Goal: Task Accomplishment & Management: Manage account settings

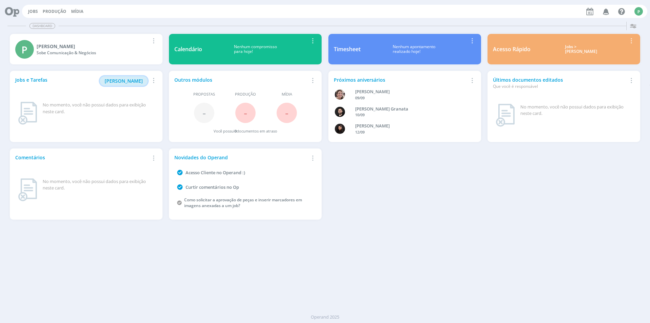
click at [124, 79] on span "[PERSON_NAME]" at bounding box center [124, 81] width 38 height 6
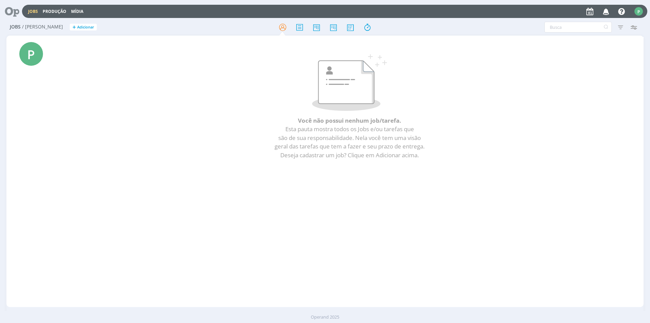
click at [33, 11] on link "Jobs" at bounding box center [33, 11] width 10 height 6
click at [365, 26] on icon at bounding box center [367, 27] width 12 height 13
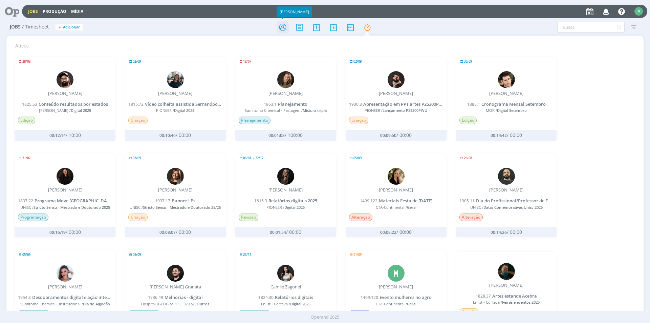
click at [279, 22] on icon at bounding box center [283, 27] width 12 height 13
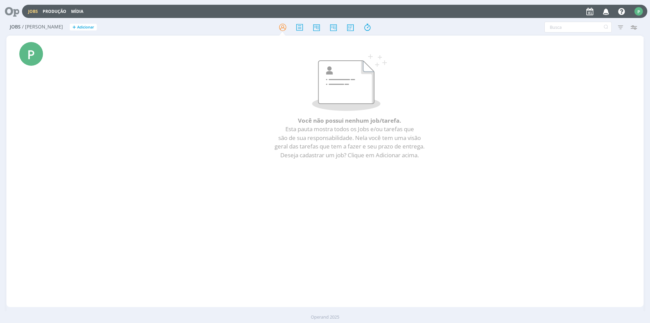
click at [638, 12] on div "P" at bounding box center [639, 11] width 8 height 8
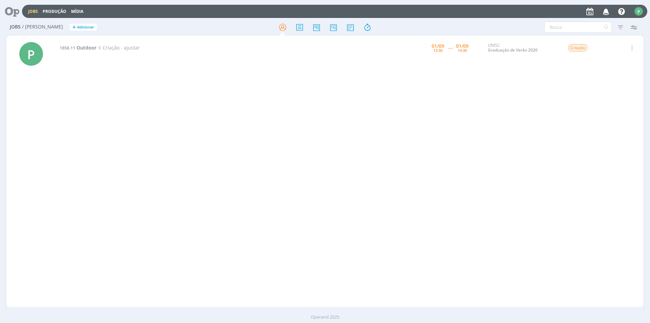
click at [37, 15] on div "Jobs Produção Mídia Notificações Central de Ajuda Área de Membros Implantação o…" at bounding box center [335, 11] width 626 height 13
click at [33, 8] on div "Jobs Produção Mídia Notificações Central de Ajuda Área de Membros Implantação o…" at bounding box center [335, 11] width 626 height 13
click at [509, 50] on link "Graduação de Verão 2026" at bounding box center [513, 50] width 50 height 6
click at [80, 48] on span "Outdoor" at bounding box center [87, 47] width 20 height 6
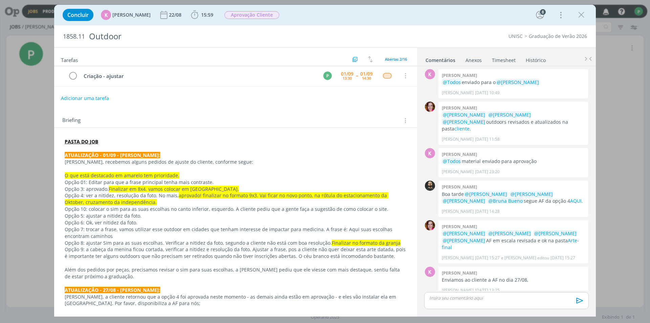
scroll to position [34, 0]
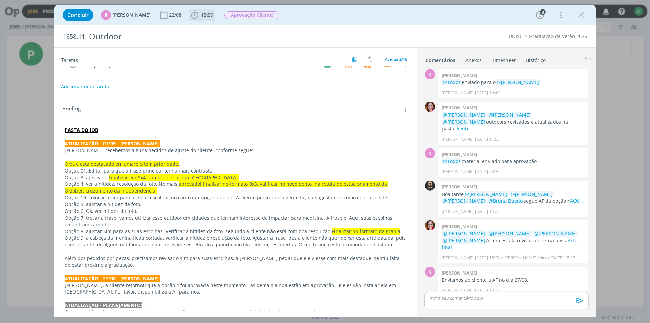
click at [194, 15] on icon "dialog" at bounding box center [194, 15] width 7 height 8
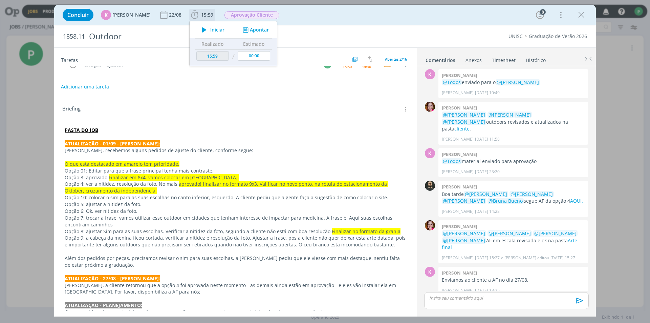
click at [210, 29] on span "Iniciar" at bounding box center [217, 29] width 14 height 5
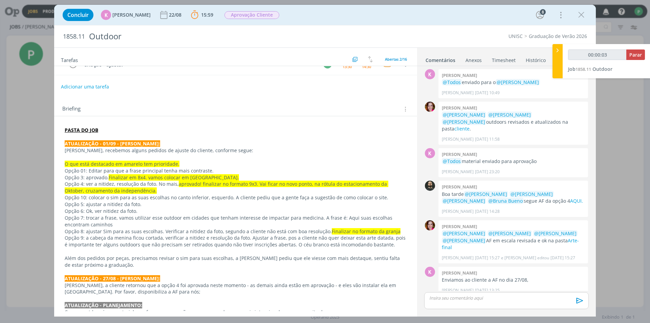
click at [111, 171] on p "Opção 01: Editar para que a frase principal tenha mais contraste." at bounding box center [236, 170] width 342 height 7
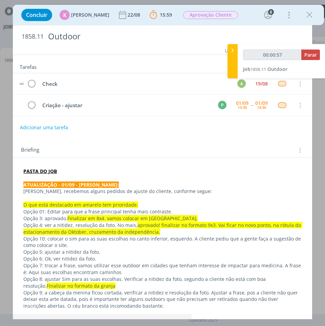
scroll to position [500, 0]
click at [58, 172] on p "PASTA DO JOB" at bounding box center [162, 171] width 278 height 7
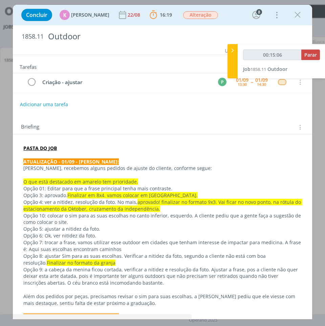
scroll to position [34, 0]
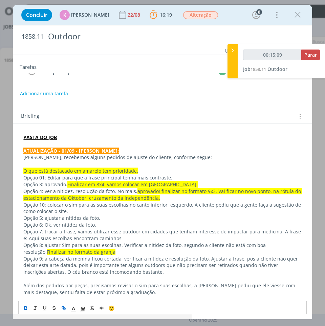
click at [122, 179] on p "Opção 01: Editar para que a frase principal tenha mais contraste." at bounding box center [162, 177] width 278 height 7
click at [171, 176] on p "Opção 01: Editar para que a frase principal tenha mais contraste." at bounding box center [162, 177] width 278 height 7
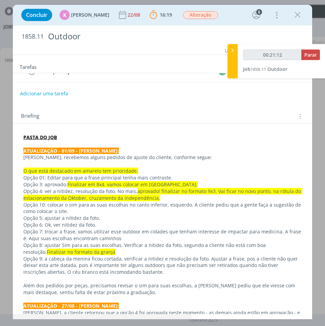
click at [84, 173] on span "O que está destacado em amarelo tem prioridade." at bounding box center [80, 170] width 115 height 6
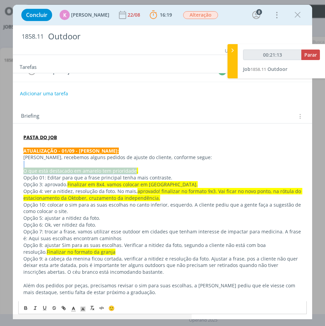
drag, startPoint x: 132, startPoint y: 170, endPoint x: 99, endPoint y: 165, distance: 33.5
click at [141, 185] on span "Finalizar em 8x4. vamos colocar em Montenegro." at bounding box center [132, 184] width 130 height 6
click at [158, 181] on span "Finalizar em 8x4. vamos colocar em Montenegro." at bounding box center [132, 184] width 130 height 6
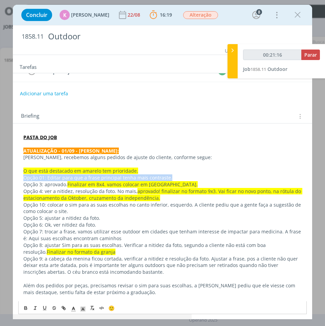
drag, startPoint x: 170, startPoint y: 177, endPoint x: 13, endPoint y: 175, distance: 157.5
click at [58, 182] on p "Opção 3: aprovado. Finalizar em 8x4. vamos colocar em Montenegro." at bounding box center [162, 184] width 278 height 7
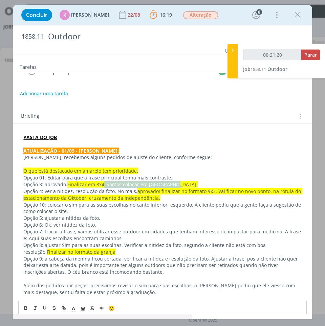
drag, startPoint x: 102, startPoint y: 185, endPoint x: 178, endPoint y: 183, distance: 75.9
click at [178, 183] on p "Opção 3: aprovado. Finalizar em 8x4. vamos colocar em Montenegro." at bounding box center [162, 184] width 278 height 7
drag, startPoint x: 176, startPoint y: 182, endPoint x: 67, endPoint y: 185, distance: 109.5
click at [67, 185] on p "Opção 3: aprovado. Finalizar em 8x4. vamos colocar em Montenegro." at bounding box center [162, 184] width 278 height 7
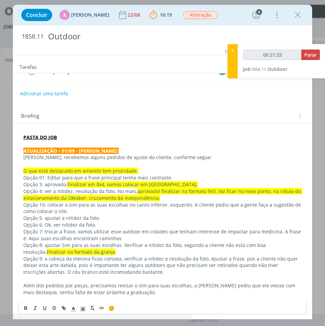
click at [65, 188] on p "Opção 4: ver a nitidez, resolução da foto. No mais, aprovado! finalizar no form…" at bounding box center [162, 195] width 278 height 14
click at [59, 190] on p "Opção 4: ver a nitidez, resolução da foto. No mais, aprovado! finalizar no form…" at bounding box center [162, 195] width 278 height 14
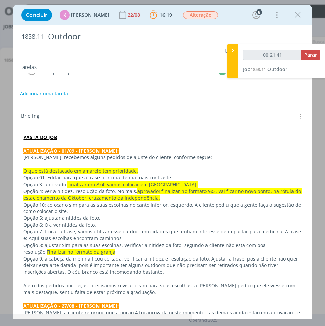
click at [91, 217] on p "Opção 5: ajustar a nitidez da foto." at bounding box center [162, 217] width 278 height 7
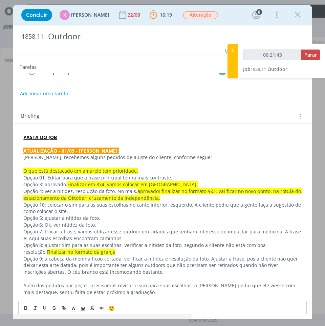
click at [105, 214] on p "Opção 5: ajustar a nitidez da foto." at bounding box center [162, 217] width 278 height 7
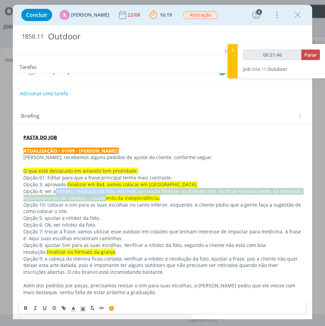
drag, startPoint x: 55, startPoint y: 188, endPoint x: 102, endPoint y: 200, distance: 48.5
click at [102, 200] on p "Opção 4: ver a nitidez, resolução da foto. No mais, aprovado! finalizar no form…" at bounding box center [162, 195] width 278 height 14
click at [165, 193] on span "aprovado! finalizar no formato 9x3. Vai ficar no novo ponto, na rótula do estac…" at bounding box center [162, 194] width 279 height 13
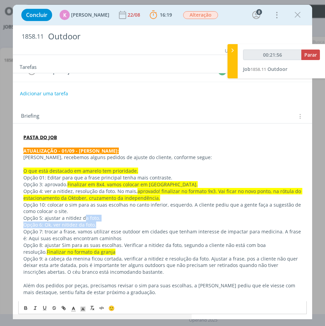
drag, startPoint x: 96, startPoint y: 224, endPoint x: 75, endPoint y: 226, distance: 21.4
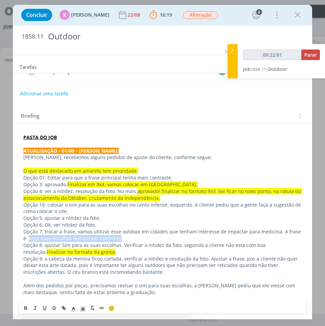
drag, startPoint x: 126, startPoint y: 241, endPoint x: 12, endPoint y: 237, distance: 114.9
click at [12, 237] on div "Concluir K Karoline Arend 22/08 16:19 Parar Apontar Data * 01/09/2025 Horas * 0…" at bounding box center [162, 163] width 325 height 326
click at [90, 237] on p "Opção 7: trocar a frase, vamos utilizar esse outdoor em cidades que tenham inte…" at bounding box center [162, 235] width 278 height 14
click at [132, 238] on p "Opção 7: trocar a frase, vamos utilizar esse outdoor em cidades que tenham inte…" at bounding box center [162, 235] width 278 height 14
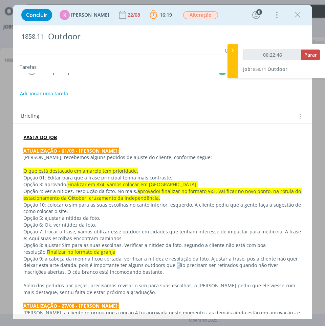
click at [167, 267] on p "Opção 9: a cabeça da menina ficou cortada, verificar a nitidez e resolução da f…" at bounding box center [162, 265] width 278 height 20
click at [82, 193] on p "Opção 4: ver a nitidez, resolução da foto. No mais, aprovado! finalizar no form…" at bounding box center [162, 195] width 278 height 14
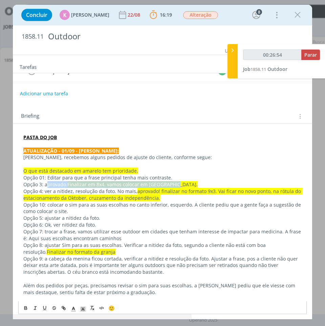
drag, startPoint x: 48, startPoint y: 183, endPoint x: 181, endPoint y: 183, distance: 133.5
click at [181, 183] on p "Opção 3: aprovado. Finalizar em 8x4. vamos colocar em Montenegro." at bounding box center [162, 184] width 278 height 7
click at [182, 183] on p "Opção 3: aprovado. Finalizar em 8x4. vamos colocar em Montenegro." at bounding box center [162, 184] width 278 height 7
drag, startPoint x: 96, startPoint y: 183, endPoint x: 103, endPoint y: 184, distance: 6.8
click at [103, 184] on span "Finalizar em 8x4. vamos colocar em Montenegro." at bounding box center [132, 184] width 130 height 6
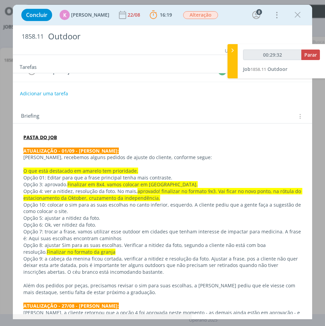
click at [145, 194] on span "aprovado! finalizar no formato 9x3. Vai ficar no novo ponto, na rótula do estac…" at bounding box center [162, 194] width 279 height 13
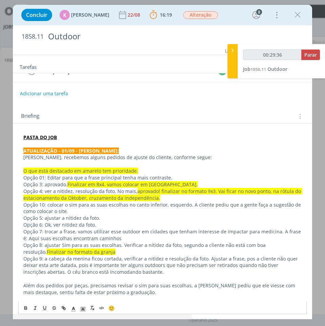
click at [208, 192] on span "aprovado! finalizar no formato 9x3. Vai ficar no novo ponto, na rótula do estac…" at bounding box center [162, 194] width 279 height 13
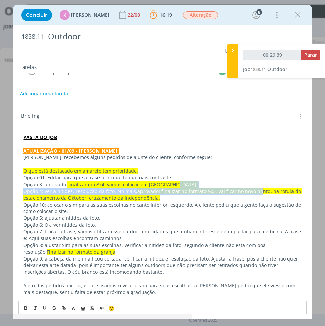
drag, startPoint x: 215, startPoint y: 187, endPoint x: 258, endPoint y: 189, distance: 42.7
click at [267, 187] on p "Opção 3: aprovado. Finalizar em 8x4. vamos colocar em Montenegro." at bounding box center [162, 184] width 278 height 7
click at [255, 192] on span "aprovado! finalizar no formato 9x3. Vai ficar no novo ponto, na rótula do estac…" at bounding box center [162, 194] width 279 height 13
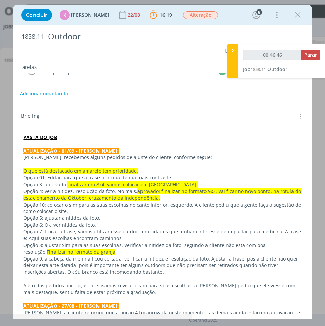
click at [65, 191] on p "Opção 4: ver a nitidez, resolução da foto. No mais, aprovado! finalizar no form…" at bounding box center [162, 195] width 278 height 14
click at [213, 192] on span "aprovado! finalizar no formato 9x3. Vai ficar no novo ponto, na rótula do estac…" at bounding box center [162, 194] width 279 height 13
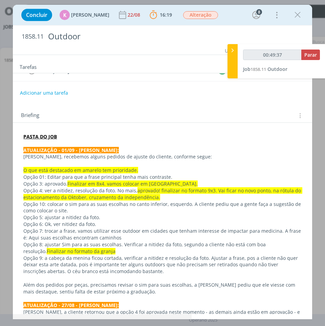
scroll to position [68, 0]
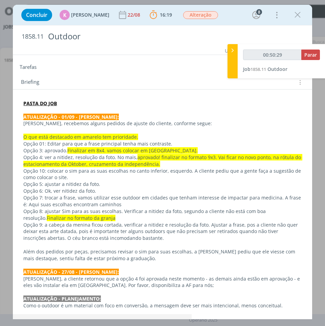
click at [107, 164] on span "aprovado! finalizar no formato 9x3. Vai ficar no novo ponto, na rótula do estac…" at bounding box center [162, 160] width 279 height 13
click at [117, 164] on span "aprovado! finalizar no formato 9x3. Vai ficar no novo ponto, na rótula do estac…" at bounding box center [162, 160] width 279 height 13
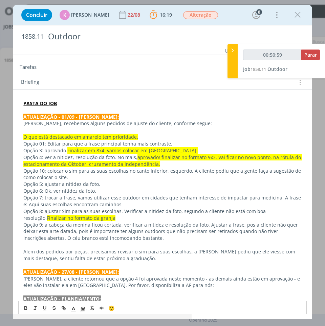
drag, startPoint x: 172, startPoint y: 165, endPoint x: 177, endPoint y: 165, distance: 4.4
click at [173, 165] on p "Opção 4: ver a nitidez, resolução da foto. No mais, aprovado! finalizar no form…" at bounding box center [162, 161] width 278 height 14
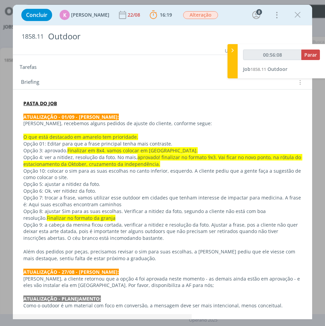
click at [97, 167] on span "aprovado! finalizar no formato 9x3. Vai ficar no novo ponto, na rótula do estac…" at bounding box center [162, 160] width 279 height 13
click at [63, 170] on p "Opção 10: colocar o sim para as suas escolhas no canto inferior, esquerdo. A cl…" at bounding box center [162, 174] width 278 height 14
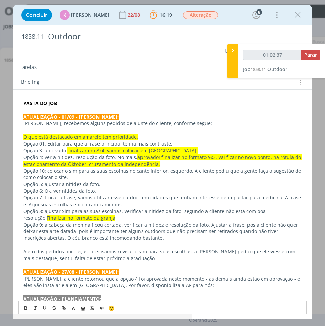
click at [65, 187] on p "Opção 5: ajustar a nitidez da foto." at bounding box center [162, 184] width 278 height 7
click at [66, 196] on p "Opção 7: trocar a frase, vamos utilizar esse outdoor em cidades que tenham inte…" at bounding box center [162, 201] width 278 height 14
drag, startPoint x: 30, startPoint y: 203, endPoint x: 112, endPoint y: 203, distance: 82.3
click at [112, 203] on p "Opção 7: trocar a frase, vamos utilizar esse outdoor em cidades que tenham inte…" at bounding box center [162, 201] width 278 height 14
click at [84, 210] on p "Opção 8: ajustar Sim para as suas escolhas. Verificar a nitidez da foto, segund…" at bounding box center [162, 215] width 278 height 14
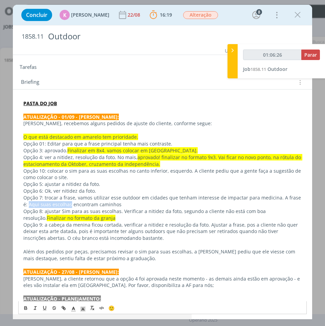
drag, startPoint x: 19, startPoint y: 202, endPoint x: 64, endPoint y: 205, distance: 44.9
copy p "Aqui suas escolhas"
click at [76, 203] on p "Opção 7: trocar a frase, vamos utilizar esse outdoor em cidades que tenham inte…" at bounding box center [162, 201] width 278 height 14
drag, startPoint x: 66, startPoint y: 202, endPoint x: 122, endPoint y: 202, distance: 55.2
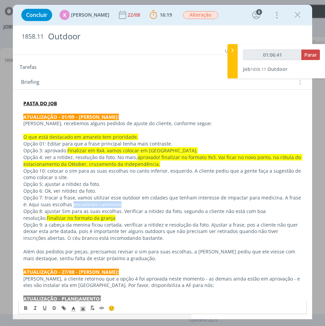
click at [122, 202] on p "Opção 7: trocar a frase, vamos utilizar esse outdoor em cidades que tenham inte…" at bounding box center [162, 201] width 278 height 14
copy p "encontram caminhos"
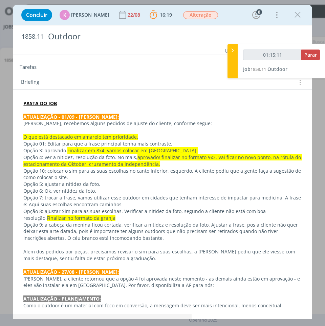
click at [76, 228] on p "Opção 9: a cabeça da menina ficou cortada, verificar a nitidez e resolução da f…" at bounding box center [162, 231] width 278 height 20
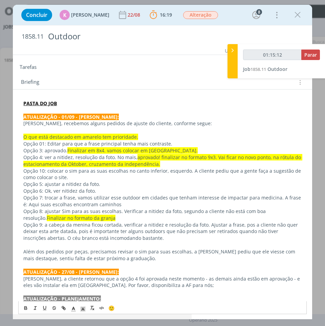
click at [84, 211] on p "Opção 8: ajustar Sim para as suas escolhas. Verificar a nitidez da foto, segund…" at bounding box center [162, 215] width 278 height 14
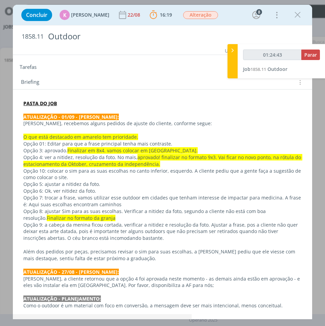
click at [67, 220] on span "Finalizar no formato da granja" at bounding box center [81, 217] width 69 height 6
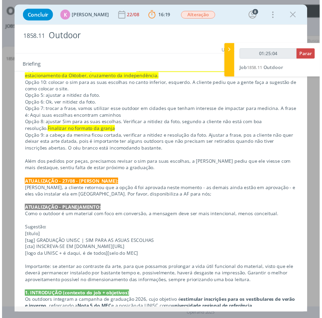
scroll to position [132, 0]
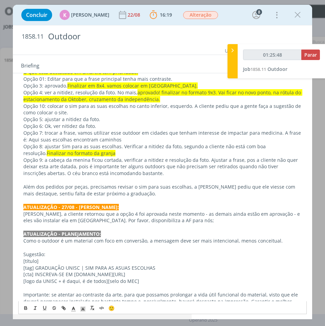
click at [60, 166] on p "Opção 9: a cabeça da menina ficou cortada, verificar a nitidez e resolução da f…" at bounding box center [162, 166] width 278 height 20
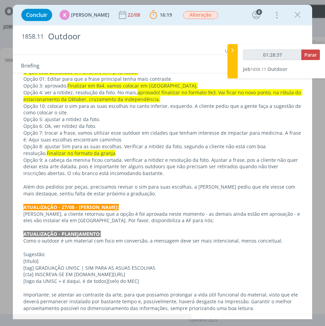
click at [62, 173] on p "Opção 9: a cabeça da menina ficou cortada, verificar a nitidez e resolução da f…" at bounding box center [162, 166] width 278 height 20
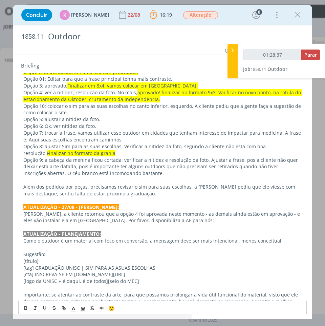
click at [104, 173] on p "Opção 9: a cabeça da menina ficou cortada, verificar a nitidez e resolução da f…" at bounding box center [162, 166] width 278 height 20
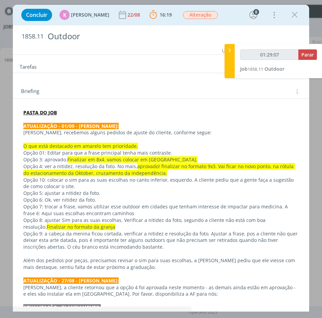
scroll to position [99, 0]
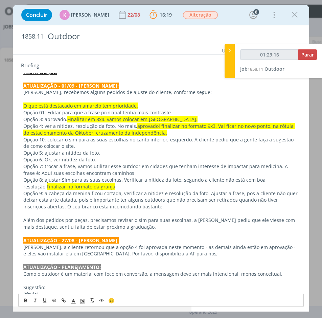
click at [218, 195] on p "Opção 9: a cabeça da menina ficou cortada, verificar a nitidez e resolução da f…" at bounding box center [161, 200] width 276 height 20
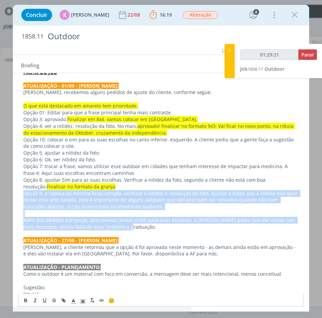
drag, startPoint x: 117, startPoint y: 229, endPoint x: 20, endPoint y: 196, distance: 102.7
click at [66, 219] on p "Além dos pedidos por peças, precisamos revisar o sim para suas escolhas, a Lulu…" at bounding box center [161, 224] width 276 height 14
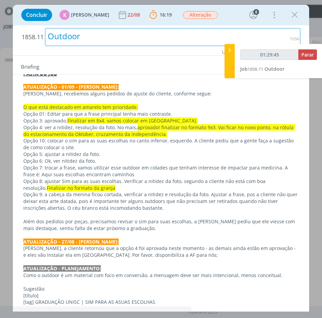
click at [127, 38] on div "Outdoor" at bounding box center [173, 37] width 256 height 18
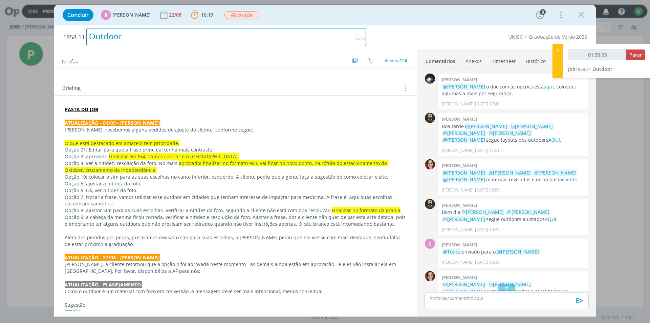
scroll to position [68, 0]
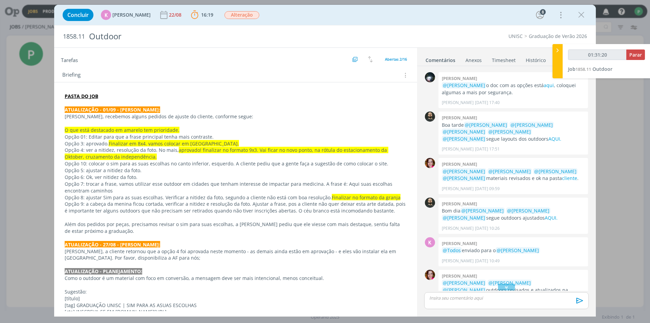
click at [114, 223] on p "Além dos pedidos por peças, precisamos revisar o sim para suas escolhas, a Lulu…" at bounding box center [236, 228] width 342 height 14
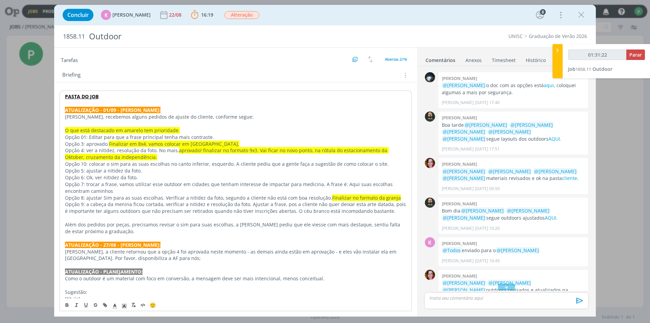
click at [110, 234] on p "Além dos pedidos por peças, precisamos revisar o sim para suas escolhas, a Lulu…" at bounding box center [235, 228] width 341 height 14
type input "01:32:54"
click at [637, 57] on span "Parar" at bounding box center [636, 54] width 13 height 6
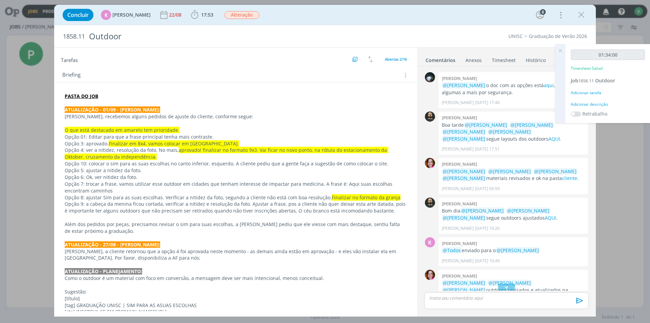
click at [596, 102] on div "Adicionar descrição" at bounding box center [608, 104] width 74 height 6
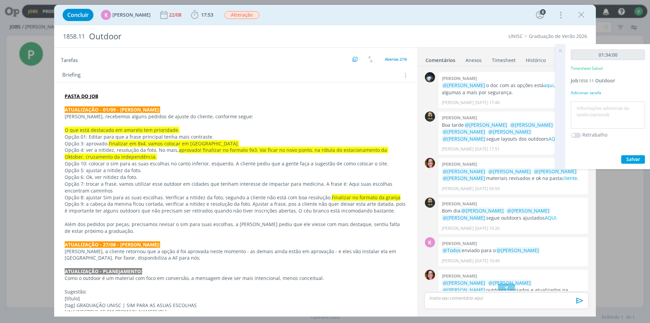
click at [592, 108] on textarea at bounding box center [608, 115] width 71 height 24
type textarea "Ajustes e AF's"
click at [634, 160] on span "Salvar" at bounding box center [634, 159] width 14 height 6
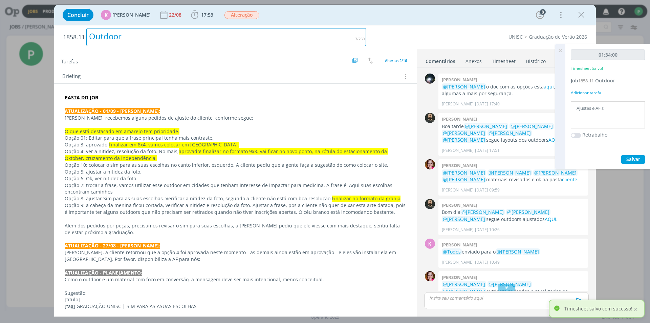
click at [229, 40] on div "Outdoor" at bounding box center [226, 37] width 280 height 18
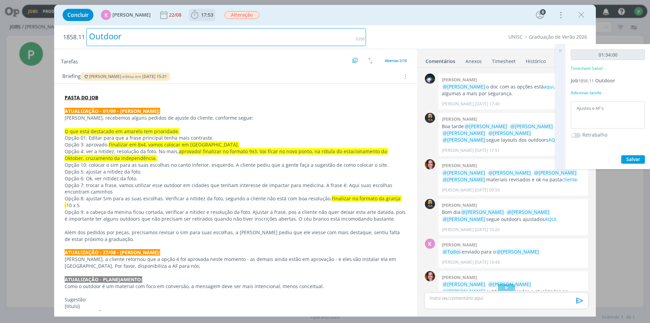
click at [200, 16] on b "17:53" at bounding box center [207, 15] width 15 height 5
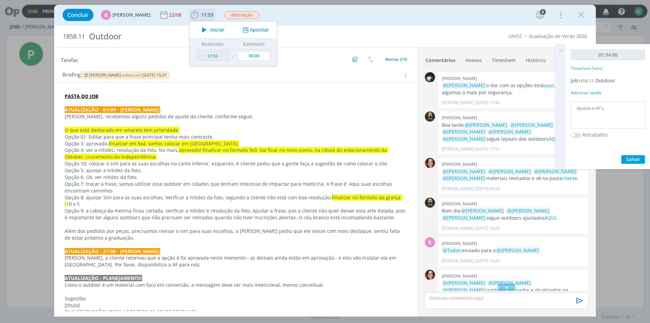
click at [213, 28] on span "Iniciar" at bounding box center [217, 29] width 14 height 5
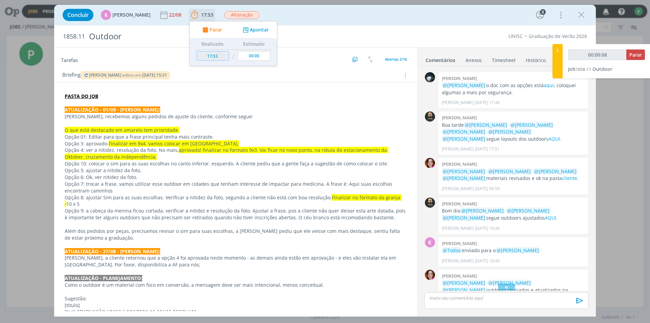
click at [220, 56] on input "17:53" at bounding box center [212, 55] width 33 height 9
drag, startPoint x: 137, startPoint y: 232, endPoint x: 198, endPoint y: 229, distance: 61.4
click at [198, 229] on p "Além dos pedidos por peças, precisamos revisar o sim para suas escolhas, a Lulu…" at bounding box center [236, 235] width 342 height 14
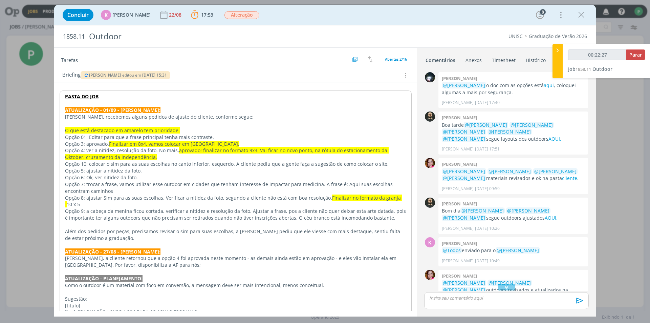
click at [215, 235] on p "Além dos pedidos por peças, precisamos revisar o sim para suas escolhas, a Lulu…" at bounding box center [235, 235] width 341 height 14
click at [108, 243] on p "dialog" at bounding box center [235, 245] width 341 height 7
click at [153, 258] on p "Patrick, a cliente retornou que a opção 4 foi aprovada neste momento - as demai…" at bounding box center [235, 262] width 341 height 14
drag, startPoint x: 163, startPoint y: 142, endPoint x: 187, endPoint y: 146, distance: 24.4
click at [187, 146] on span "Finalizar em 8x4. vamos colocar em Montenegro." at bounding box center [174, 144] width 130 height 6
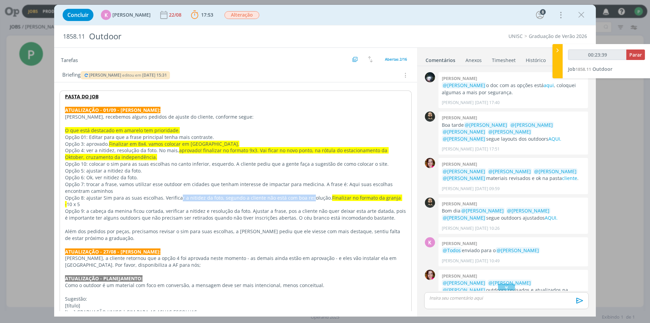
drag, startPoint x: 179, startPoint y: 198, endPoint x: 322, endPoint y: 196, distance: 143.6
click at [322, 196] on p "Opção 8: ajustar Sim para as suas escolhas. Verificar a nitidez da foto, segund…" at bounding box center [235, 201] width 341 height 14
click at [358, 193] on p "Opção 7: trocar a frase, vamos utilizar esse outdoor em cidades que tenham inte…" at bounding box center [235, 188] width 341 height 14
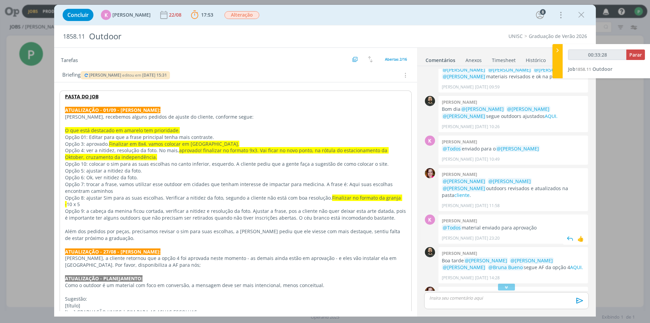
scroll to position [463, 0]
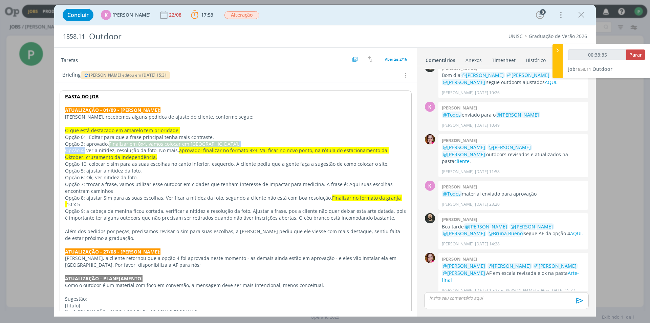
drag, startPoint x: 85, startPoint y: 149, endPoint x: 108, endPoint y: 145, distance: 23.5
click at [250, 149] on span "aprovado! finalizar no formato 9x3. Vai ficar no novo ponto, na rótula do estac…" at bounding box center [227, 153] width 324 height 13
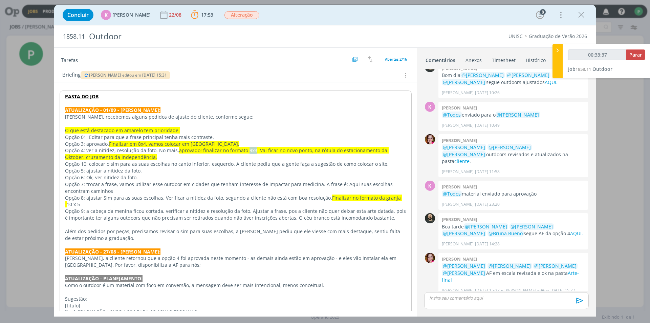
drag, startPoint x: 245, startPoint y: 148, endPoint x: 253, endPoint y: 150, distance: 7.8
click at [253, 150] on span "aprovado! finalizar no formato 9x3. Vai ficar no novo ponto, na rótula do estac…" at bounding box center [227, 153] width 324 height 13
click at [250, 147] on span "aprovado! finalizar no formato 9x3. Vai ficar no novo ponto, na rótula do estac…" at bounding box center [227, 153] width 324 height 13
click at [252, 150] on span "aprovado! finalizar no formato 9x3. Vai ficar no novo ponto, na rótula do estac…" at bounding box center [227, 153] width 324 height 13
click at [367, 148] on span "aprovado! finalizar no formato 9x3. Vai ficar no novo ponto, na rótula do estac…" at bounding box center [227, 153] width 324 height 13
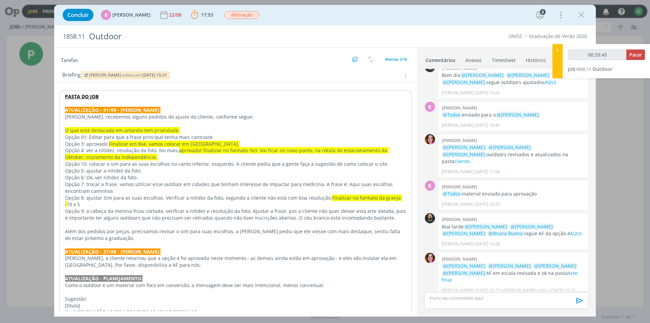
click at [122, 155] on span "aprovado! finalizar no formato 9x3. Vai ficar no novo ponto, na rótula do estac…" at bounding box center [227, 153] width 324 height 13
click at [141, 150] on p "Opção 4: ver a nitidez, resolução da foto. No mais, aprovado! finalizar no form…" at bounding box center [235, 154] width 341 height 14
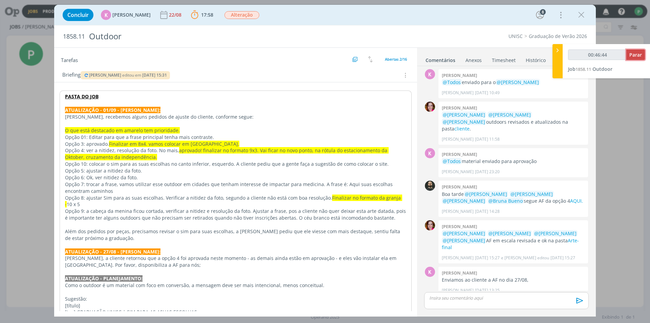
click at [637, 54] on span "Parar" at bounding box center [636, 54] width 13 height 6
type input "00:47:00"
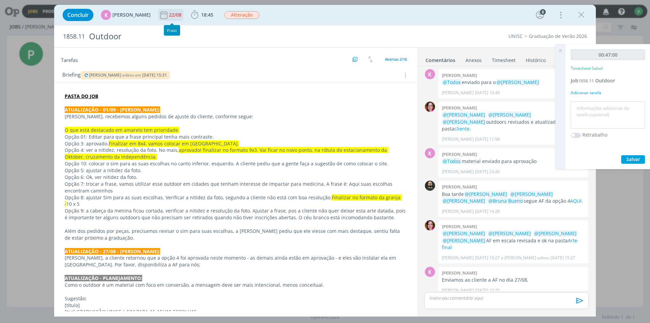
click at [173, 15] on div "22/08" at bounding box center [176, 15] width 14 height 5
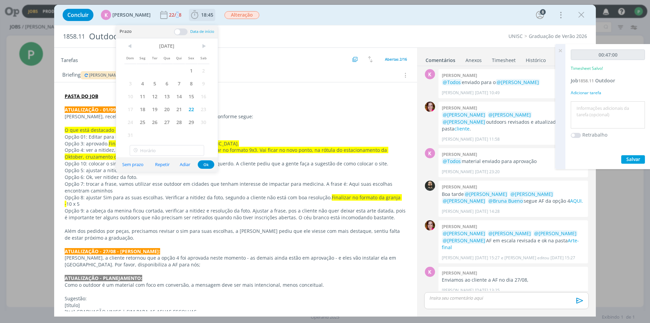
click at [202, 18] on span "18:45" at bounding box center [202, 15] width 25 height 10
click at [308, 57] on h2 "Tarefas" at bounding box center [206, 59] width 290 height 9
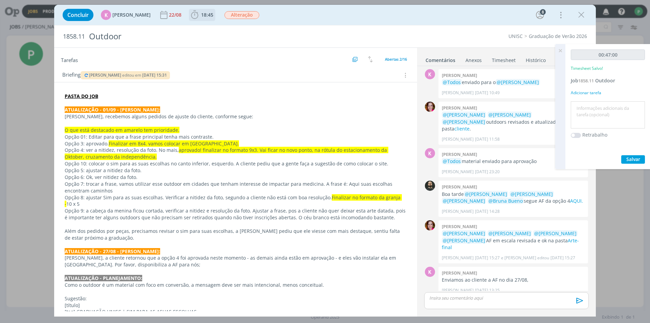
click at [204, 17] on span "18:45" at bounding box center [207, 15] width 12 height 6
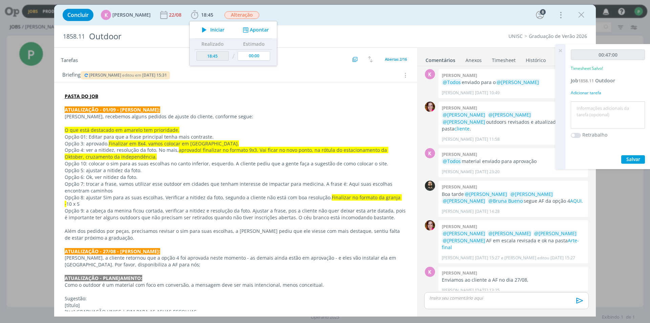
click at [603, 113] on textarea at bounding box center [608, 115] width 71 height 24
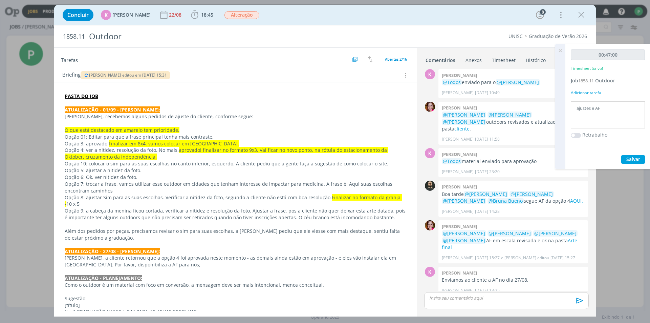
type textarea "ajustes e AF"
click at [634, 158] on span "Salvar" at bounding box center [634, 159] width 14 height 6
click at [633, 177] on div "Concluir K Karoline Arend 22/08 18:45 Iniciar Apontar Data * 01/09/2025 Horas *…" at bounding box center [325, 161] width 650 height 323
click at [198, 10] on span "18:45" at bounding box center [202, 15] width 25 height 10
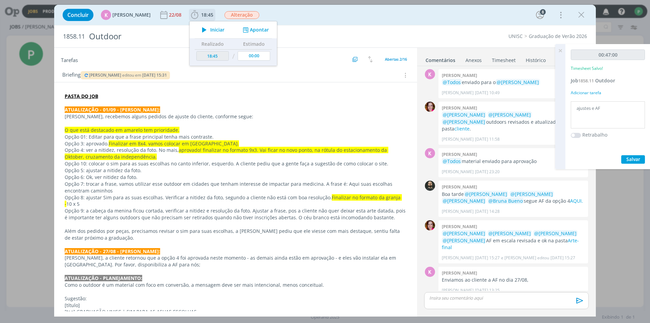
click at [215, 26] on button "Iniciar" at bounding box center [211, 29] width 27 height 9
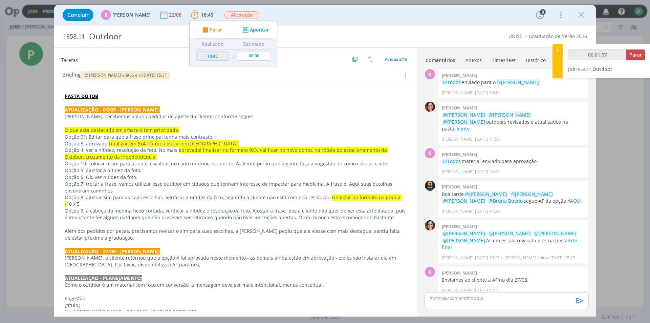
click at [463, 300] on p "dialog" at bounding box center [507, 298] width 154 height 6
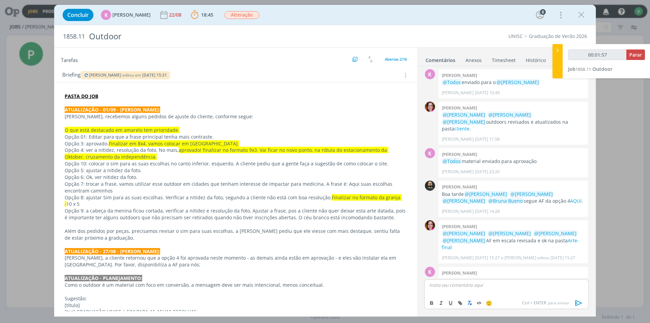
scroll to position [508, 0]
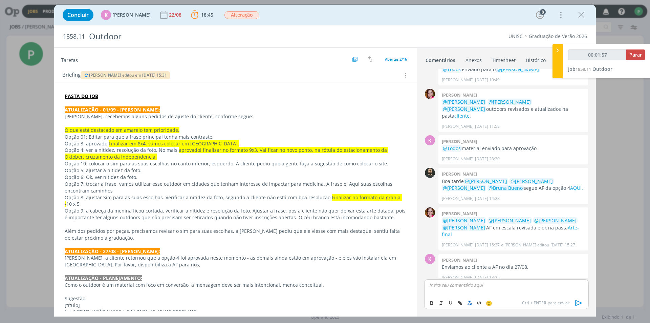
type input "00:01:58"
click at [456, 293] on span "[PERSON_NAME]" at bounding box center [466, 295] width 42 height 8
click at [504, 240] on span "[PERSON_NAME]" at bounding box center [504, 237] width 42 height 7
click at [530, 293] on span "[PERSON_NAME]" at bounding box center [544, 294] width 42 height 7
click at [573, 294] on span "[PERSON_NAME]" at bounding box center [579, 294] width 42 height 7
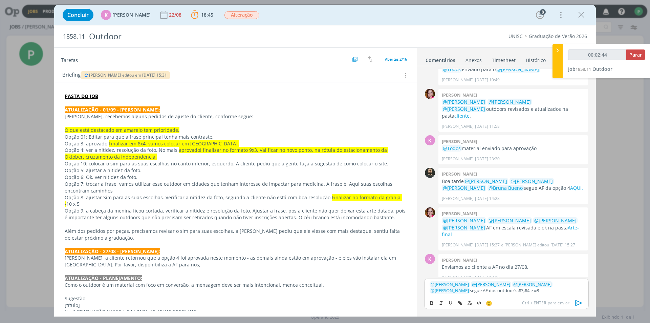
drag, startPoint x: 474, startPoint y: 290, endPoint x: 502, endPoint y: 291, distance: 27.5
click at [502, 291] on p "﻿ @ Karoline Arend ﻿ ﻿ @ Beatriz Luchese ﻿ ﻿ @ Luíza Santana ﻿ ﻿ @ Bruna Bueno …" at bounding box center [507, 287] width 154 height 13
click at [494, 290] on p "﻿ @ Karoline Arend ﻿ ﻿ @ Beatriz Luchese ﻿ ﻿ @ Luíza Santana ﻿ ﻿ @ Bruna Bueno …" at bounding box center [507, 287] width 154 height 13
click at [504, 291] on p "﻿ @ Karoline Arend ﻿ ﻿ @ Beatriz Luchese ﻿ ﻿ @ Luíza Santana ﻿ ﻿ @ Bruna Bueno …" at bounding box center [507, 287] width 154 height 13
drag, startPoint x: 498, startPoint y: 291, endPoint x: 511, endPoint y: 291, distance: 13.2
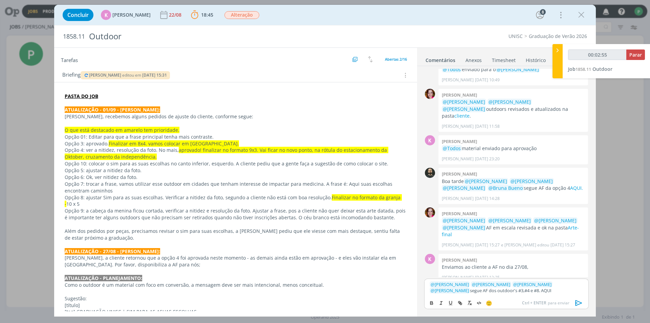
click at [511, 291] on p "﻿ @ Karoline Arend ﻿ ﻿ @ Beatriz Luchese ﻿ ﻿ @ Luíza Santana ﻿ ﻿ @ Bruna Bueno …" at bounding box center [507, 287] width 154 height 13
drag, startPoint x: 499, startPoint y: 289, endPoint x: 509, endPoint y: 289, distance: 9.8
click at [509, 289] on p "﻿ @ Karoline Arend ﻿ ﻿ @ Beatriz Luchese ﻿ ﻿ @ Luíza Santana ﻿ ﻿ @ Bruna Bueno …" at bounding box center [507, 287] width 154 height 13
type input "00:03:51"
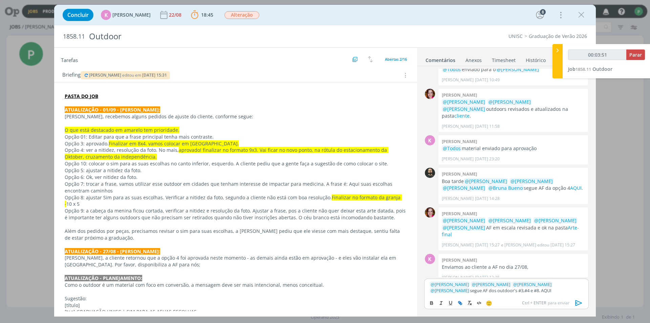
click at [461, 302] on icon "dialog" at bounding box center [461, 303] width 2 height 2
type input "AQUI"
type input "00:03:55"
paste input "https://sobeae.sharepoint.com/:f:/s/SOBEAE/EhM5HnX5iBxIqBsmK3mDPAkBFj2ZqBRG01U4…"
type input "https://sobeae.sharepoint.com/:f:/s/SOBEAE/EhM5HnX5iBxIqBsmK3mDPAkBFj2ZqBRG01U4…"
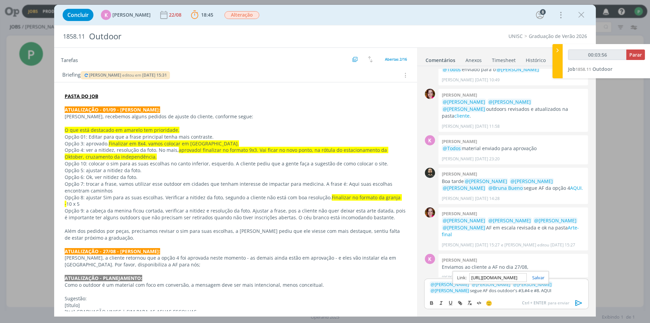
scroll to position [0, 186]
click at [535, 277] on link "dialog" at bounding box center [536, 277] width 18 height 6
click at [579, 302] on icon "dialog" at bounding box center [579, 303] width 10 height 10
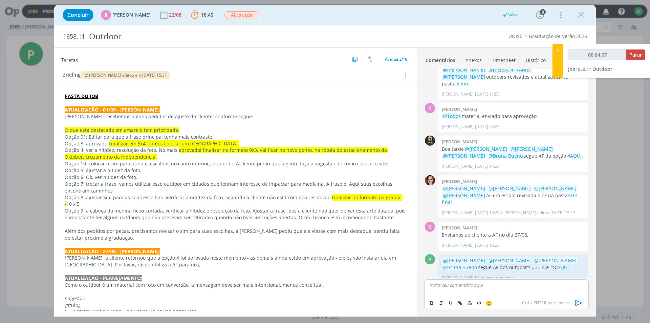
click at [266, 199] on p "Opção 8: ajustar Sim para as suas escolhas. Verificar a nitidez da foto, segund…" at bounding box center [236, 201] width 342 height 14
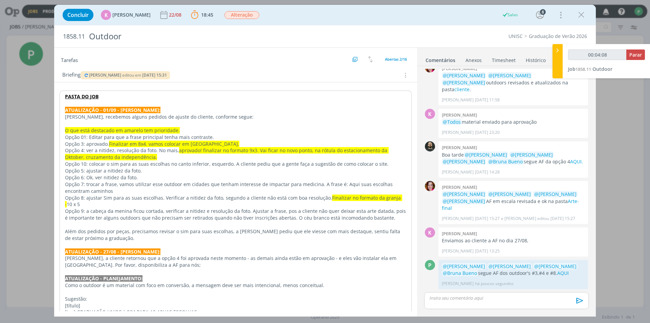
scroll to position [528, 0]
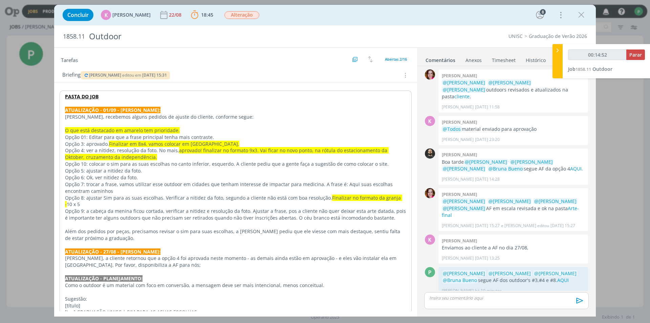
click at [457, 301] on p "dialog" at bounding box center [507, 298] width 154 height 6
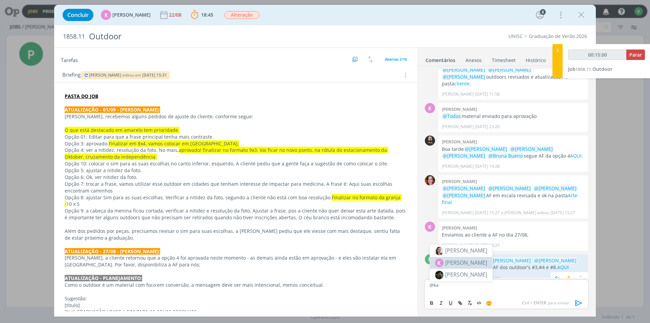
drag, startPoint x: 474, startPoint y: 264, endPoint x: 463, endPoint y: 277, distance: 17.6
click at [475, 264] on span "[PERSON_NAME]" at bounding box center [466, 262] width 42 height 8
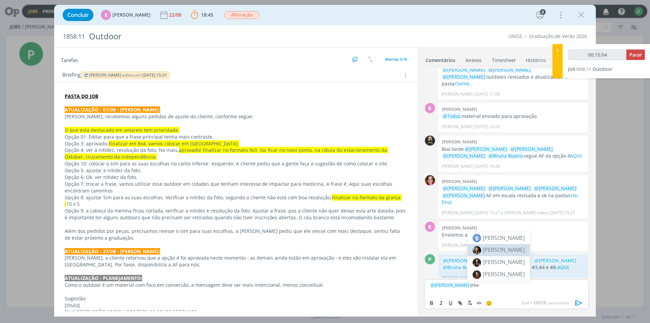
click at [502, 248] on span "[PERSON_NAME]" at bounding box center [504, 249] width 42 height 7
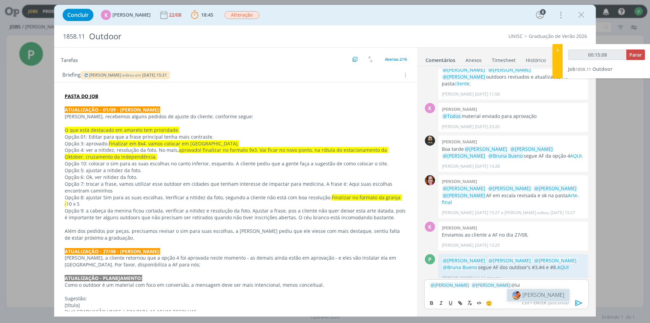
click at [522, 293] on li "[PERSON_NAME]" at bounding box center [538, 295] width 62 height 12
click at [569, 295] on span "[PERSON_NAME]" at bounding box center [579, 294] width 42 height 7
drag, startPoint x: 508, startPoint y: 291, endPoint x: 518, endPoint y: 294, distance: 10.1
click at [518, 294] on div "﻿ @ Karoline Arend ﻿ ﻿ @ Beatriz Luchese ﻿ ﻿ @ Luíza Santana ﻿ ﻿ @ Bruna Bueno …" at bounding box center [506, 287] width 165 height 18
type input "00:15:44"
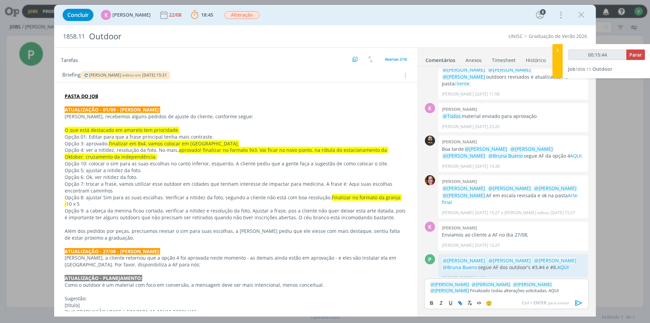
click at [459, 301] on icon "dialog" at bounding box center [460, 302] width 5 height 5
type input "AQUI"
type input "00:15:45"
paste input "https://sobeae.sharepoint.com/:f:/s/SOBEAE/EitdfeoyRKdKqnIYy_4uuYYBXFzhEJ8Kwcdx…"
type input "https://sobeae.sharepoint.com/:f:/s/SOBEAE/EitdfeoyRKdKqnIYy_4uuYYBXFzhEJ8Kwcdx…"
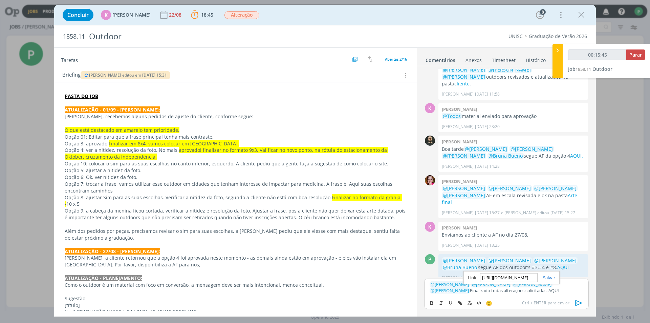
scroll to position [0, 171]
type input "00:15:46"
type input "https://sobeae.sharepoint.com/:f:/s/SOBEAE/EitdfeoyRKdKqnIYy_4uuYYBXFzhEJ8Kwcdx…"
click at [552, 277] on link "dialog" at bounding box center [547, 277] width 18 height 6
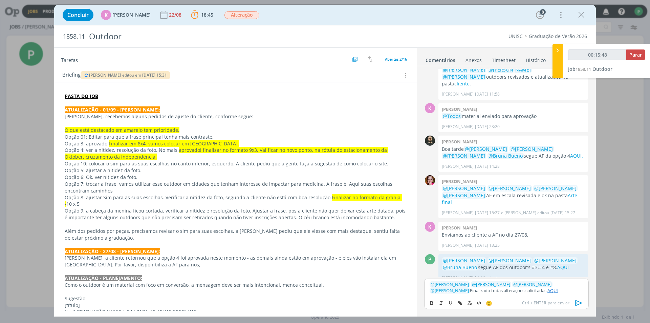
click at [581, 302] on icon "dialog" at bounding box center [579, 303] width 7 height 6
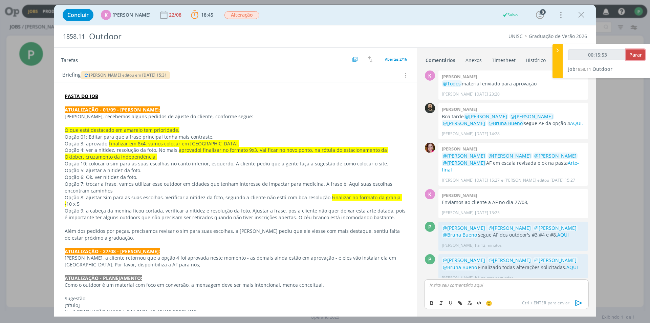
click at [641, 55] on span "Parar" at bounding box center [636, 54] width 13 height 6
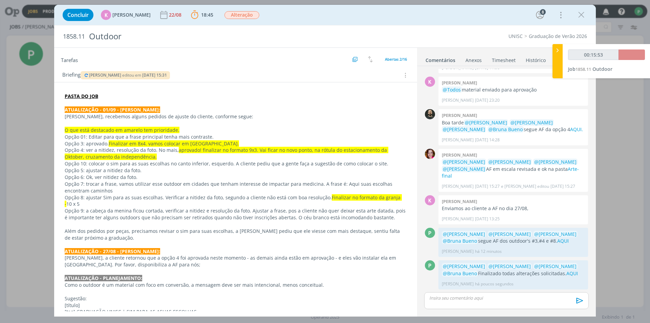
scroll to position [560, 0]
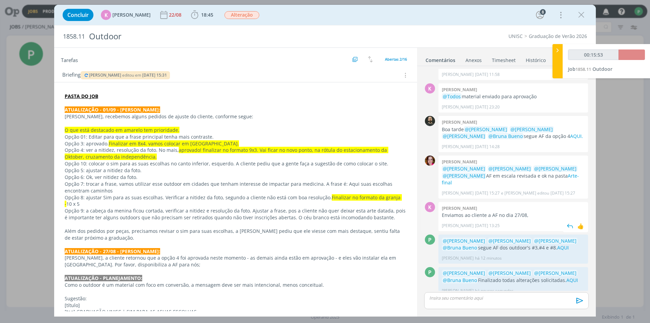
type input "00:16:00"
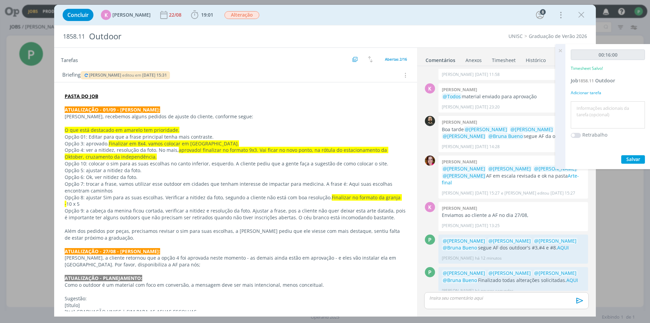
click at [588, 110] on textarea at bounding box center [608, 115] width 71 height 24
type textarea "Ajustes e AF'S"
drag, startPoint x: 636, startPoint y: 159, endPoint x: 558, endPoint y: 166, distance: 79.2
click at [637, 159] on span "Salvar" at bounding box center [634, 159] width 14 height 6
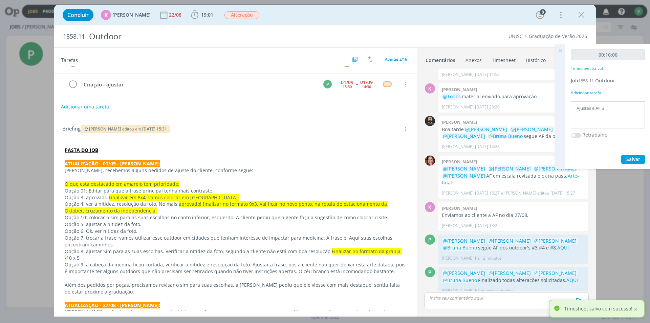
scroll to position [0, 0]
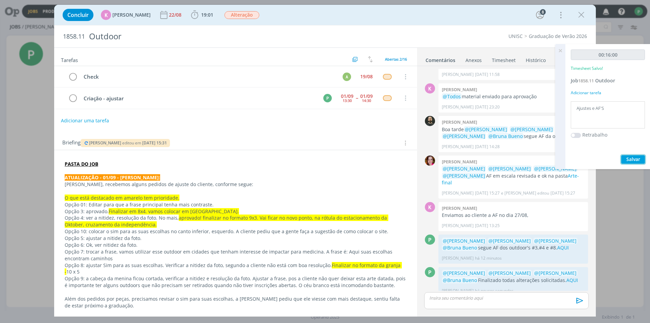
click at [639, 158] on span "Salvar" at bounding box center [634, 159] width 14 height 6
click at [72, 97] on icon "dialog" at bounding box center [72, 98] width 9 height 10
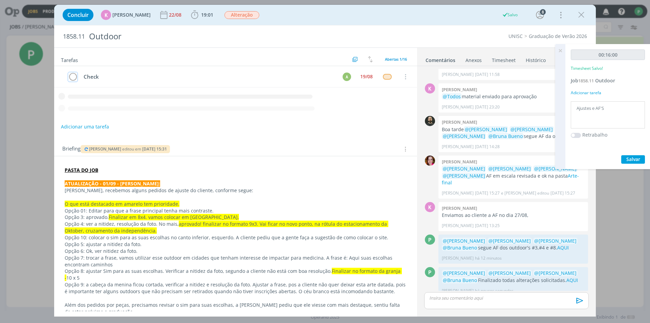
scroll to position [135, 0]
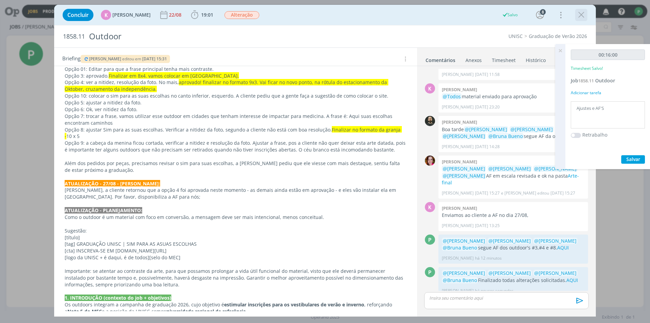
click at [584, 20] on div "dialog" at bounding box center [581, 15] width 12 height 12
click at [580, 13] on icon "dialog" at bounding box center [582, 15] width 10 height 10
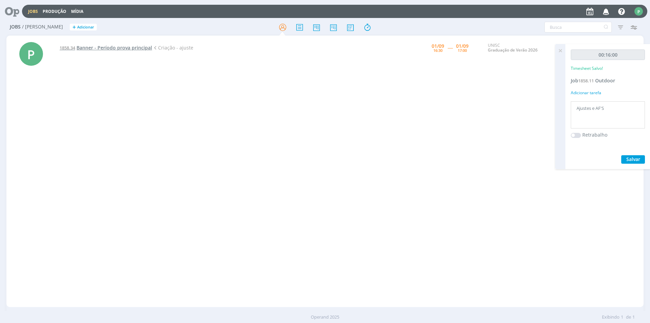
click at [129, 47] on span "Banner - Período prova principal" at bounding box center [115, 47] width 76 height 6
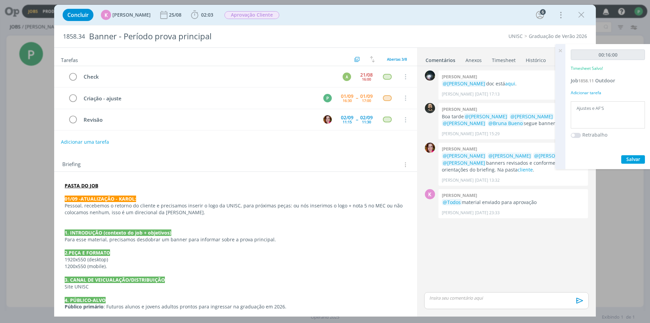
click at [384, 20] on div "Concluir K Karoline Arend 25/08 02:03 Iniciar Apontar Data * 01/09/2025 Horas *…" at bounding box center [325, 15] width 532 height 16
click at [169, 214] on p "Pessoal, recebemos o retorno do cliente e precisamos inserir o logo da UNISC, p…" at bounding box center [236, 209] width 342 height 14
click at [198, 10] on button "02:03" at bounding box center [202, 14] width 26 height 11
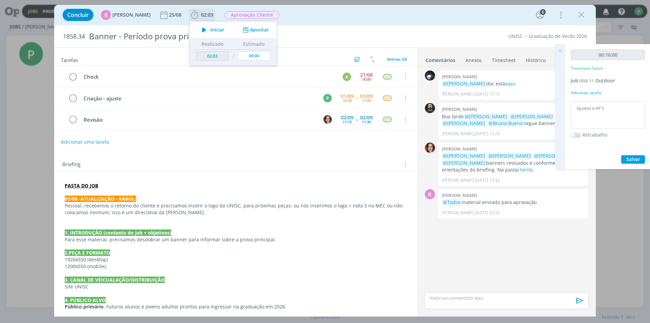
click at [201, 29] on icon "dialog" at bounding box center [204, 29] width 12 height 9
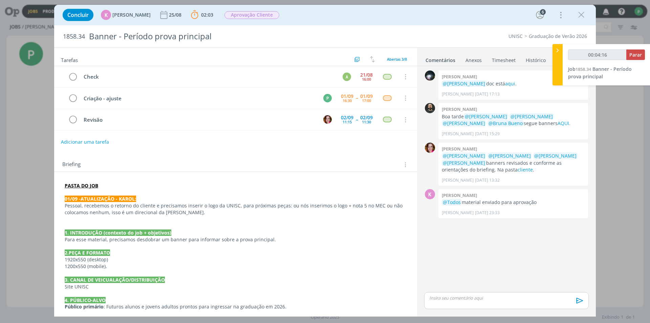
click at [452, 302] on div "dialog" at bounding box center [506, 300] width 165 height 17
click at [457, 284] on p "dialog" at bounding box center [507, 285] width 154 height 6
type input "00:04:20"
click at [441, 295] on body "Jobs Produção Mídia Notificações Central de Ajuda Área de Membros Implantação o…" at bounding box center [325, 161] width 650 height 323
click at [446, 286] on p "@kar" at bounding box center [507, 285] width 154 height 6
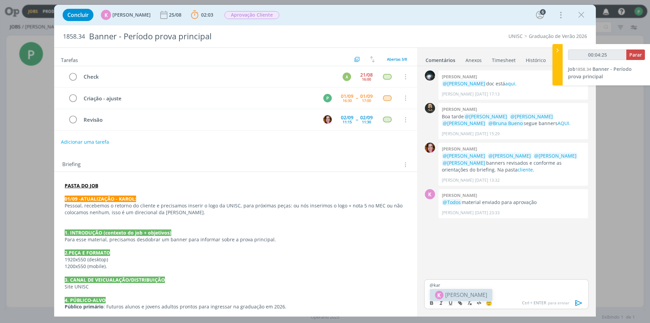
click at [461, 294] on span "[PERSON_NAME]" at bounding box center [466, 295] width 42 height 8
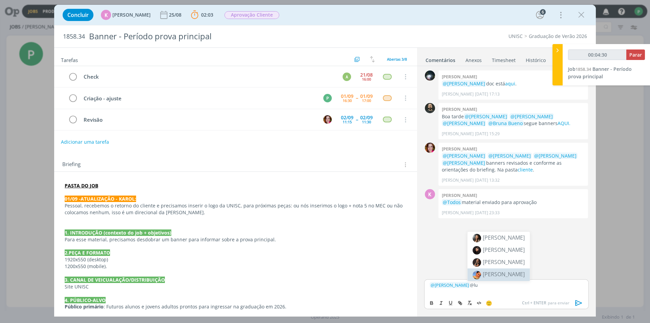
click at [499, 273] on span "[PERSON_NAME]" at bounding box center [504, 273] width 42 height 7
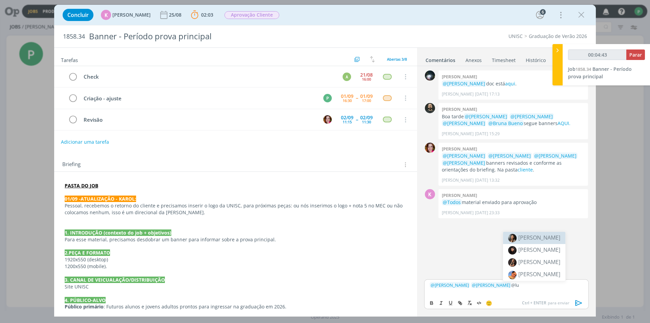
click at [550, 240] on span "[PERSON_NAME]" at bounding box center [540, 237] width 42 height 7
click at [550, 285] on p "﻿ @ Karoline Arend ﻿ ﻿ @ Luíza Santana ﻿ ﻿ @ Beatriz Luchese ﻿" at bounding box center [507, 285] width 154 height 6
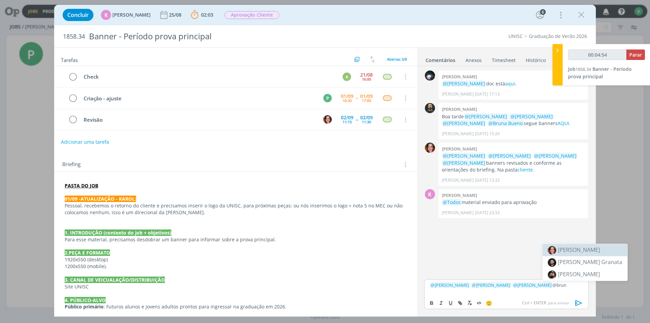
click at [587, 246] on span "[PERSON_NAME]" at bounding box center [579, 249] width 42 height 7
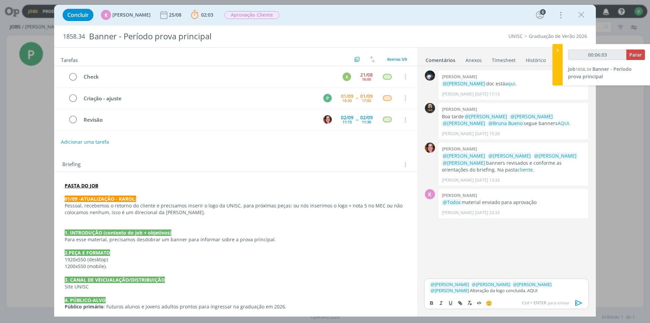
click at [500, 297] on div "🙂 Ctrl + ENTER para enviar" at bounding box center [507, 302] width 164 height 13
drag, startPoint x: 484, startPoint y: 289, endPoint x: 498, endPoint y: 294, distance: 14.6
click at [498, 294] on div "﻿ @ Karoline Arend ﻿ ﻿ @ Luíza Santana ﻿ ﻿ @ Beatriz Luchese ﻿ ﻿ @ Bruna Bueno …" at bounding box center [506, 287] width 165 height 18
click at [461, 298] on div "🙂 Ctrl + ENTER para enviar" at bounding box center [507, 302] width 164 height 13
type input "00:06:07"
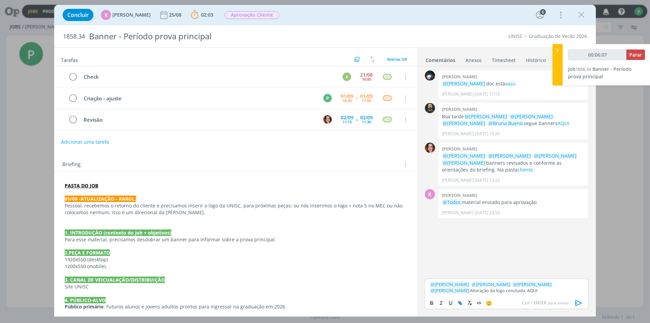
click at [461, 301] on icon "dialog" at bounding box center [460, 302] width 5 height 5
type input "AQUI"
type input "00:06:09"
paste input "https://sobeae.sharepoint.com/:f:/s/SOBEAE/EjS_KqyeSRtEiHqtAZU7teQBZUo_2av_RlnU…"
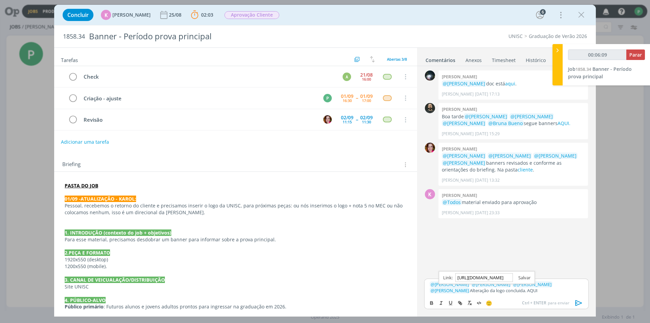
type input "https://sobeae.sharepoint.com/:f:/s/SOBEAE/EjS_KqyeSRtEiHqtAZU7teQBZUo_2av_RlnU…"
click at [526, 275] on link "dialog" at bounding box center [522, 277] width 18 height 6
click at [578, 301] on icon "dialog" at bounding box center [579, 303] width 7 height 6
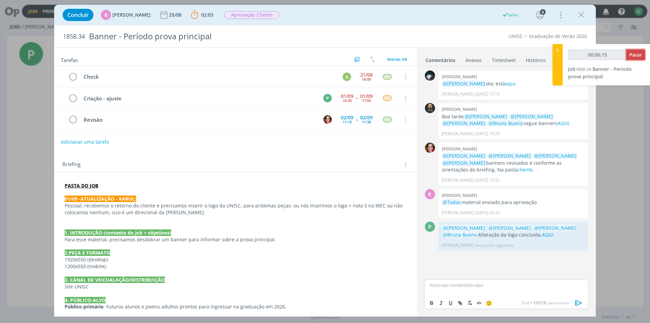
click at [637, 55] on span "Parar" at bounding box center [636, 54] width 13 height 6
type input "00:07:00"
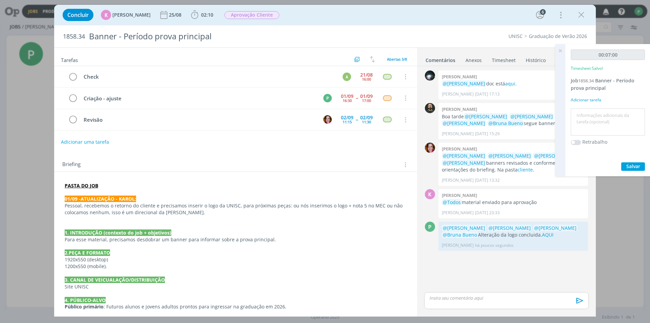
click at [595, 117] on textarea at bounding box center [608, 122] width 71 height 24
type textarea "alteração no logo"
click at [633, 166] on span "Salvar" at bounding box center [634, 166] width 14 height 6
click at [351, 259] on p "1920x550 (desktop)" at bounding box center [236, 259] width 342 height 7
click at [75, 97] on icon "dialog" at bounding box center [72, 98] width 9 height 10
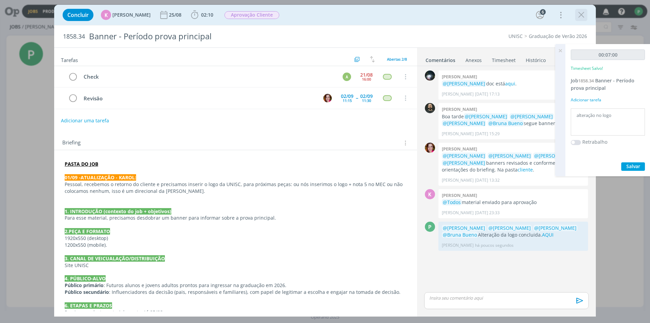
click at [580, 17] on icon "dialog" at bounding box center [582, 15] width 10 height 10
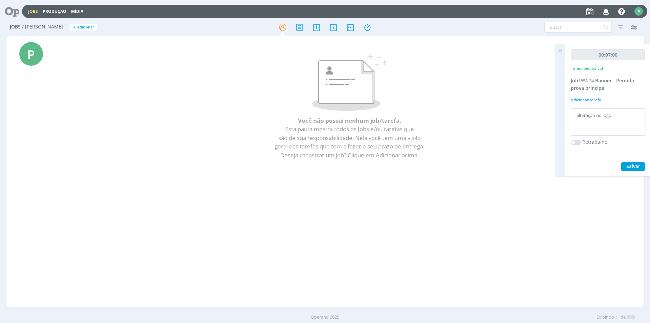
click at [190, 161] on div "Você não possui nenhum job/tarefa. Esta pauta mostra todos os Jobs e/ou tarefas…" at bounding box center [350, 109] width 560 height 116
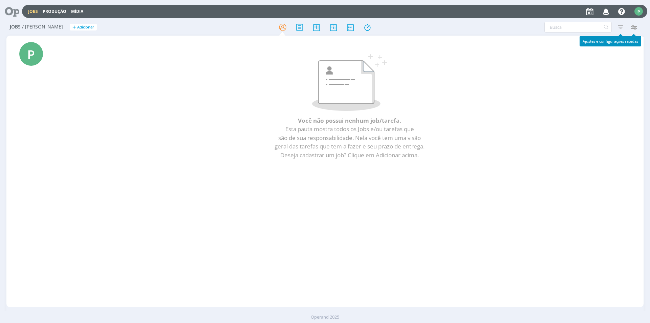
click at [631, 25] on icon "button" at bounding box center [634, 27] width 12 height 12
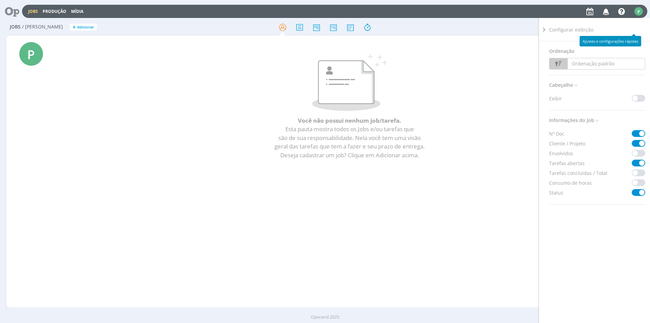
click at [545, 35] on div at bounding box center [544, 168] width 10 height 300
click at [569, 318] on div "Ordenação Ordenação padrão Cliente / Projeto Prazo Nº Doc Título Data Início / …" at bounding box center [600, 191] width 102 height 300
click at [498, 150] on p "Esta pauta mostra todos os Jobs e/ou tarefas que são de sua responsabilidade. N…" at bounding box center [350, 142] width 554 height 35
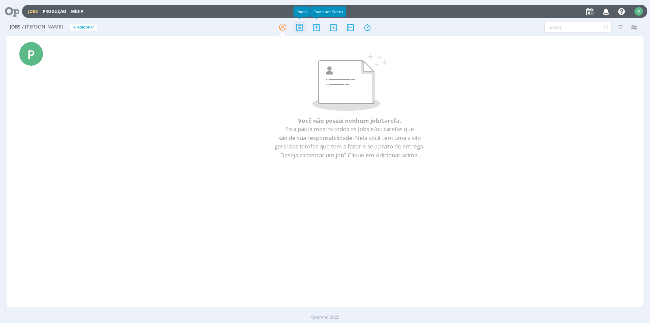
click at [299, 21] on icon at bounding box center [300, 27] width 12 height 13
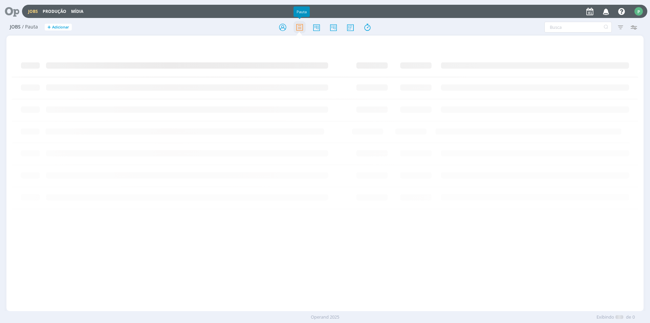
click at [299, 28] on icon at bounding box center [300, 27] width 12 height 13
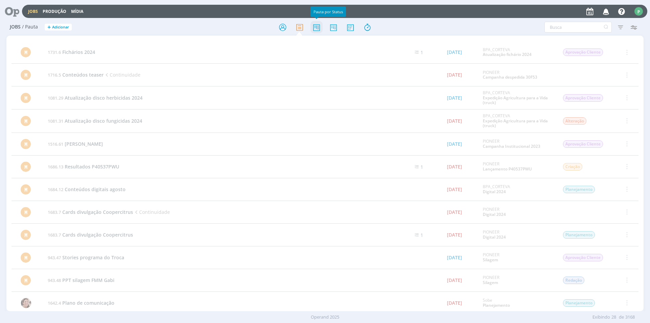
click at [316, 30] on icon at bounding box center [317, 27] width 12 height 13
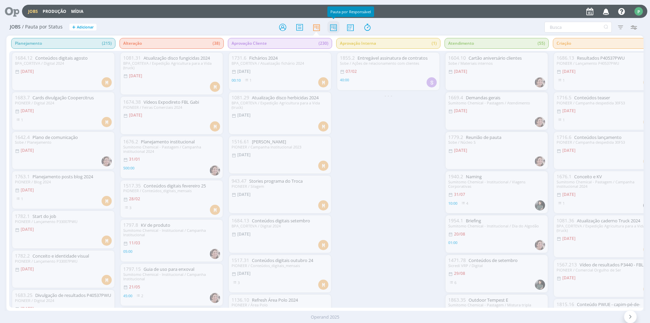
click at [337, 26] on icon at bounding box center [334, 27] width 12 height 13
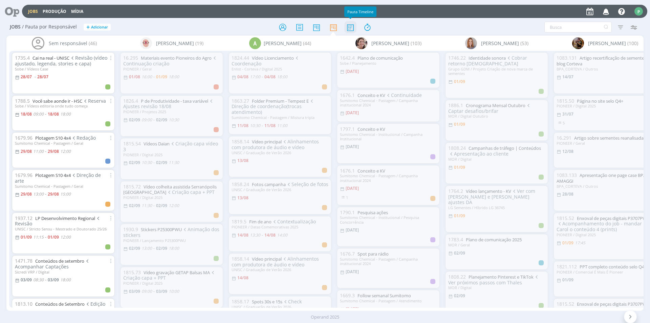
click at [353, 29] on icon at bounding box center [350, 27] width 12 height 13
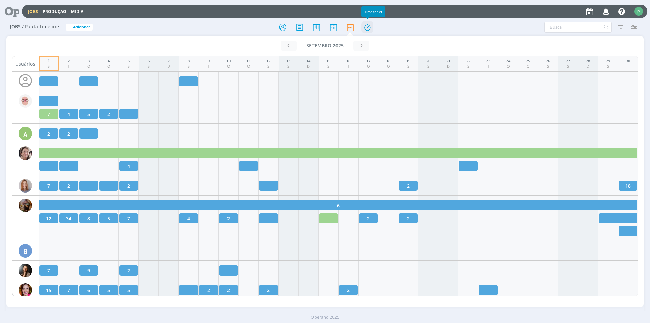
click at [368, 29] on icon at bounding box center [367, 27] width 12 height 13
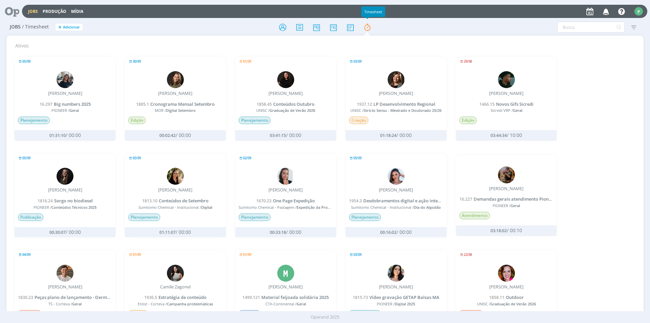
click at [35, 11] on link "Jobs" at bounding box center [33, 11] width 10 height 6
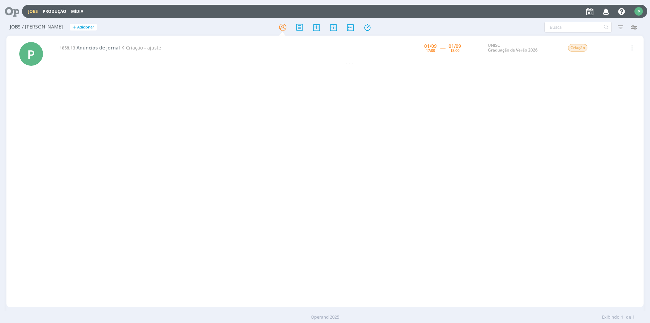
click at [99, 49] on span "Anúncios de jornal" at bounding box center [98, 47] width 43 height 6
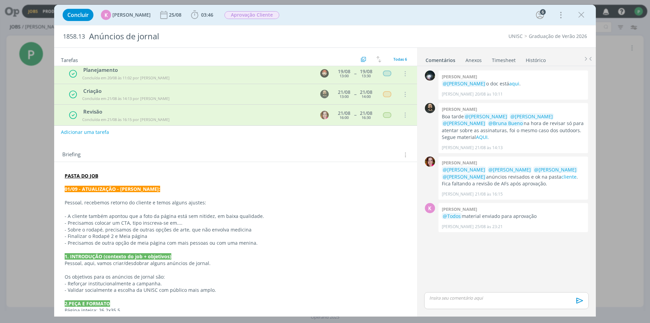
scroll to position [68, 0]
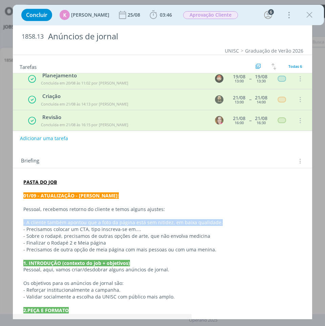
drag, startPoint x: 217, startPoint y: 225, endPoint x: 23, endPoint y: 220, distance: 193.8
click at [23, 220] on p "- A cliente também apontou que a foto da página está sem nitidez, em baixa qual…" at bounding box center [162, 222] width 278 height 7
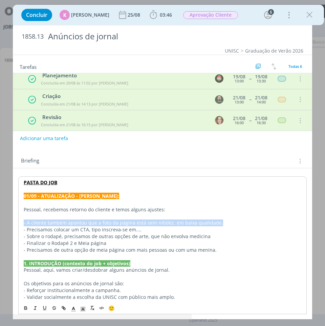
click at [222, 219] on p "- A cliente também apontou que a foto da página está sem nitidez, em baixa qual…" at bounding box center [162, 222] width 277 height 7
drag, startPoint x: 216, startPoint y: 220, endPoint x: 25, endPoint y: 223, distance: 191.4
click at [25, 223] on p "- A cliente também apontou que a foto da página está sem nitidez, em baixa qual…" at bounding box center [162, 222] width 277 height 7
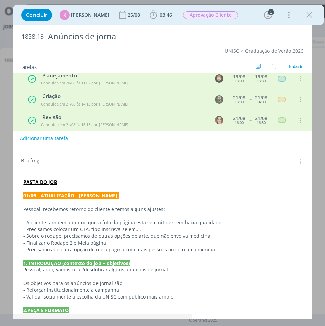
click at [112, 234] on p "- Sobre o rodapé, precisamos de outras opções de arte, que não envolva medicina" at bounding box center [162, 235] width 278 height 7
click at [26, 228] on p "- Precisamos colocar um CTA, tipo inscreva-se em...." at bounding box center [162, 229] width 278 height 7
click at [159, 18] on span "03:46" at bounding box center [160, 15] width 25 height 10
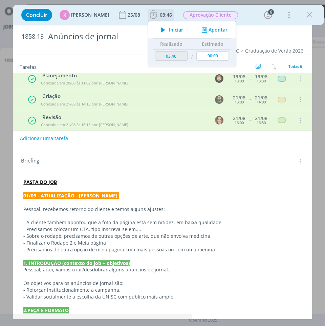
click at [162, 31] on icon "dialog" at bounding box center [163, 29] width 12 height 9
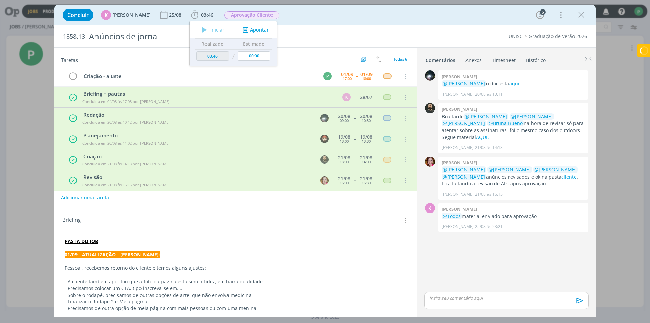
scroll to position [0, 0]
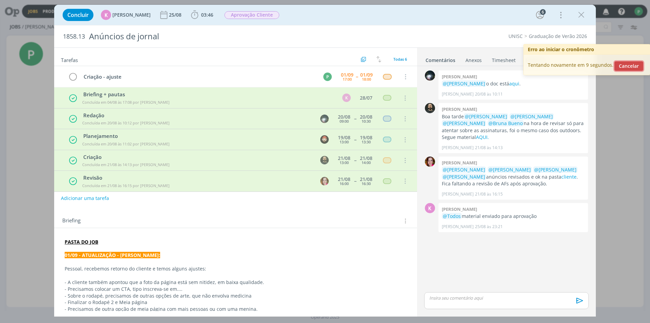
drag, startPoint x: 626, startPoint y: 63, endPoint x: 619, endPoint y: 65, distance: 6.7
click at [624, 64] on button "Cancelar" at bounding box center [629, 65] width 29 height 9
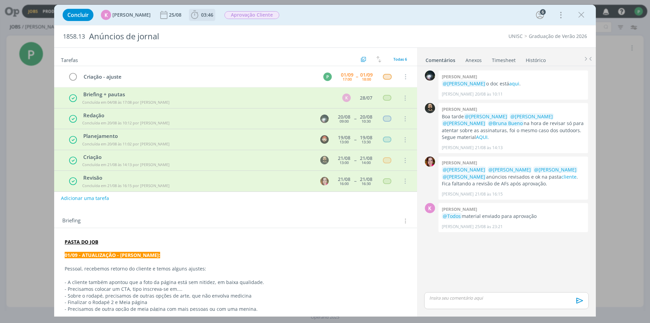
click at [195, 13] on icon "dialog" at bounding box center [195, 15] width 10 height 10
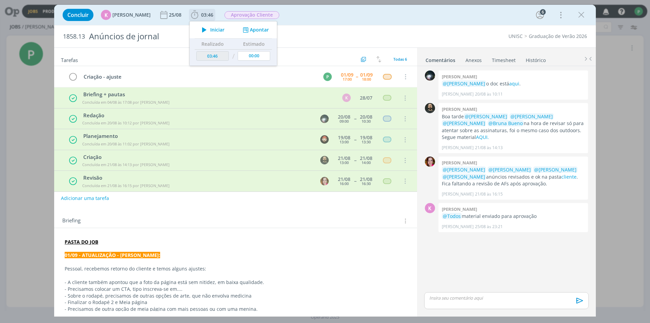
click at [210, 29] on span "Iniciar" at bounding box center [217, 29] width 14 height 5
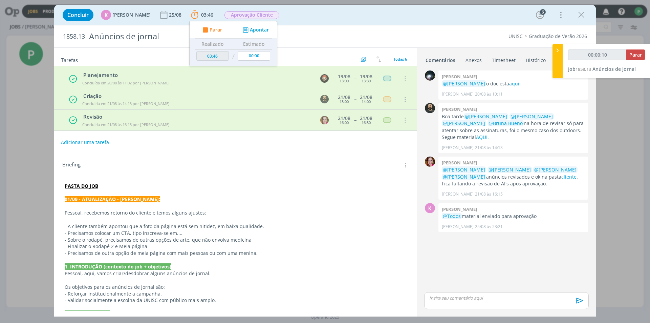
scroll to position [68, 0]
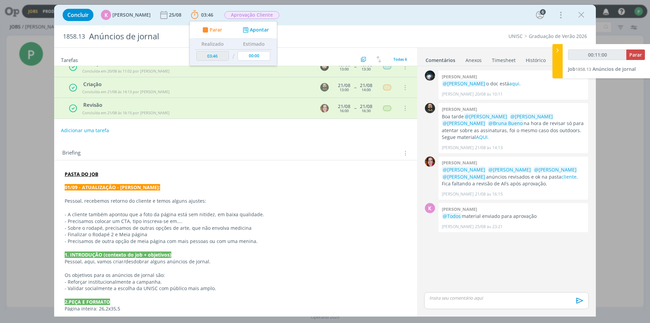
click at [98, 225] on p "- Sobre o rodapé, precisamos de outras opções de arte, que não envolva medicina" at bounding box center [236, 228] width 342 height 7
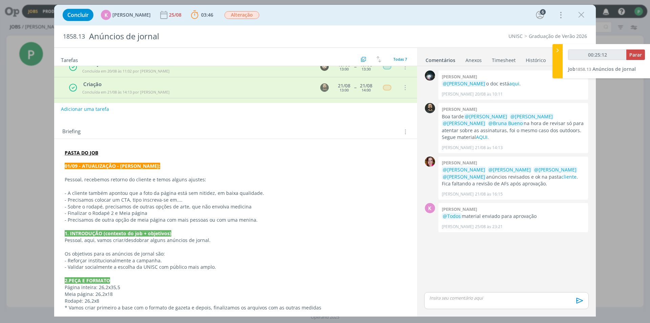
scroll to position [123, 0]
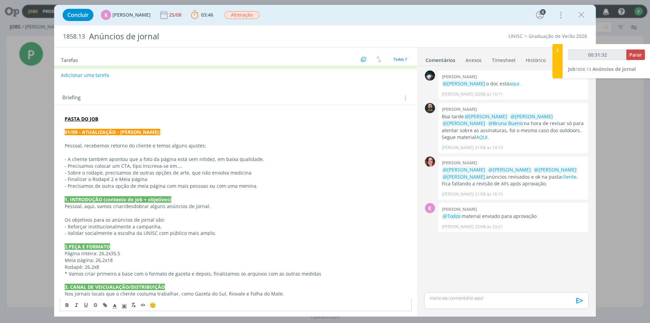
click at [261, 192] on p "dialog" at bounding box center [236, 192] width 342 height 7
click at [185, 183] on p "- Precisamos de outra opção de meia página com mais pessoas ou com uma menina." at bounding box center [236, 186] width 342 height 7
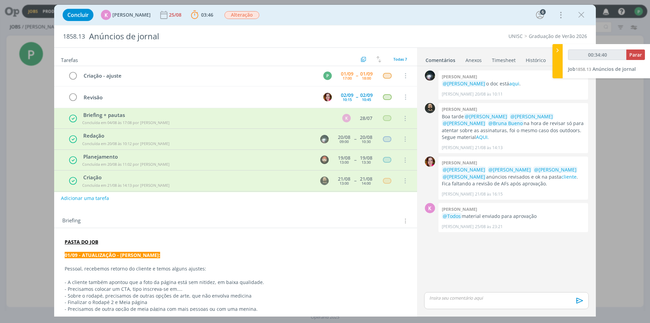
scroll to position [0, 0]
type input "00:34:57"
click at [636, 55] on span "Parar" at bounding box center [636, 54] width 13 height 6
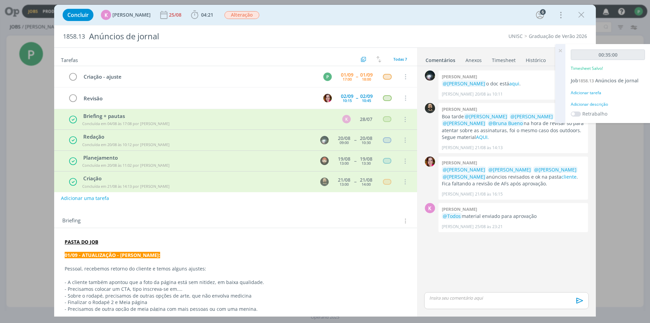
click at [593, 94] on div "Adicionar tarefa" at bounding box center [608, 93] width 74 height 6
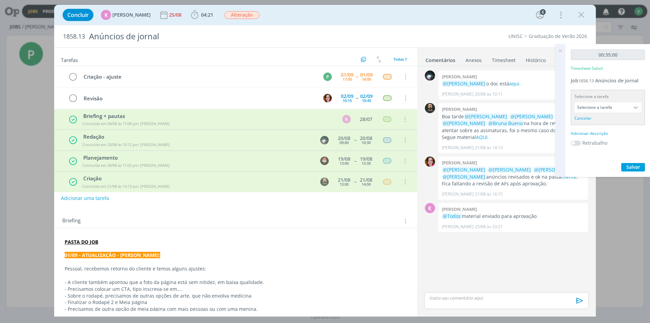
click at [605, 84] on div "00:35:00 Timesheet Salvo! Job 1858.13 Anúncios de jornal Selecione a tarefa Sel…" at bounding box center [608, 110] width 85 height 133
drag, startPoint x: 324, startPoint y: 4, endPoint x: 305, endPoint y: 9, distance: 19.9
click at [324, 4] on div "Concluir K Karoline Arend 25/08 04:21 Iniciar Apontar Data * 01/09/2025 Horas *…" at bounding box center [325, 161] width 650 height 323
click at [23, 159] on div "Concluir K Karoline Arend 25/08 04:21 Iniciar Apontar Data * 01/09/2025 Horas *…" at bounding box center [325, 161] width 650 height 323
click at [585, 16] on icon "dialog" at bounding box center [582, 15] width 10 height 10
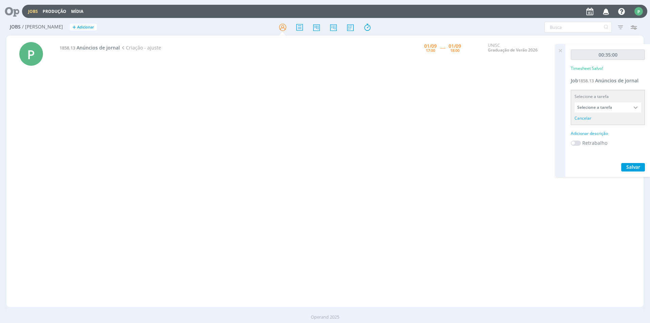
click at [460, 90] on div "1858.13 Anúncios de jornal Criação - ajuste 01/09 17:00 ----- 01/09 18:00 UNISC…" at bounding box center [350, 171] width 588 height 269
drag, startPoint x: 266, startPoint y: 128, endPoint x: 252, endPoint y: 129, distance: 13.2
click at [266, 128] on div "1858.13 Anúncios de jornal Criação - ajuste 01/09 17:00 ----- 01/09 18:00 UNISC…" at bounding box center [350, 171] width 588 height 269
